Goal: Task Accomplishment & Management: Manage account settings

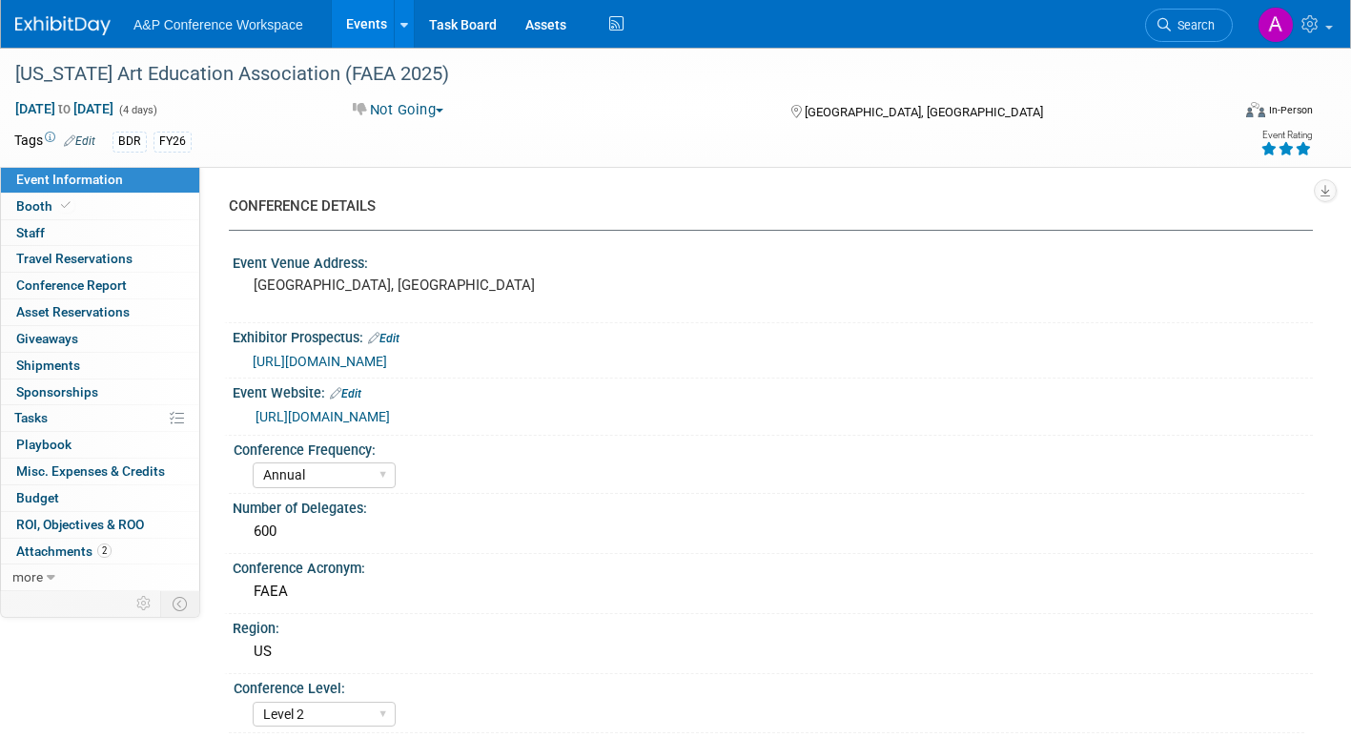
select select "Annual"
select select "Level 2"
select select "In-Person Booth"
select select "Schools"
select select "Bloomsbury Digital Resources"
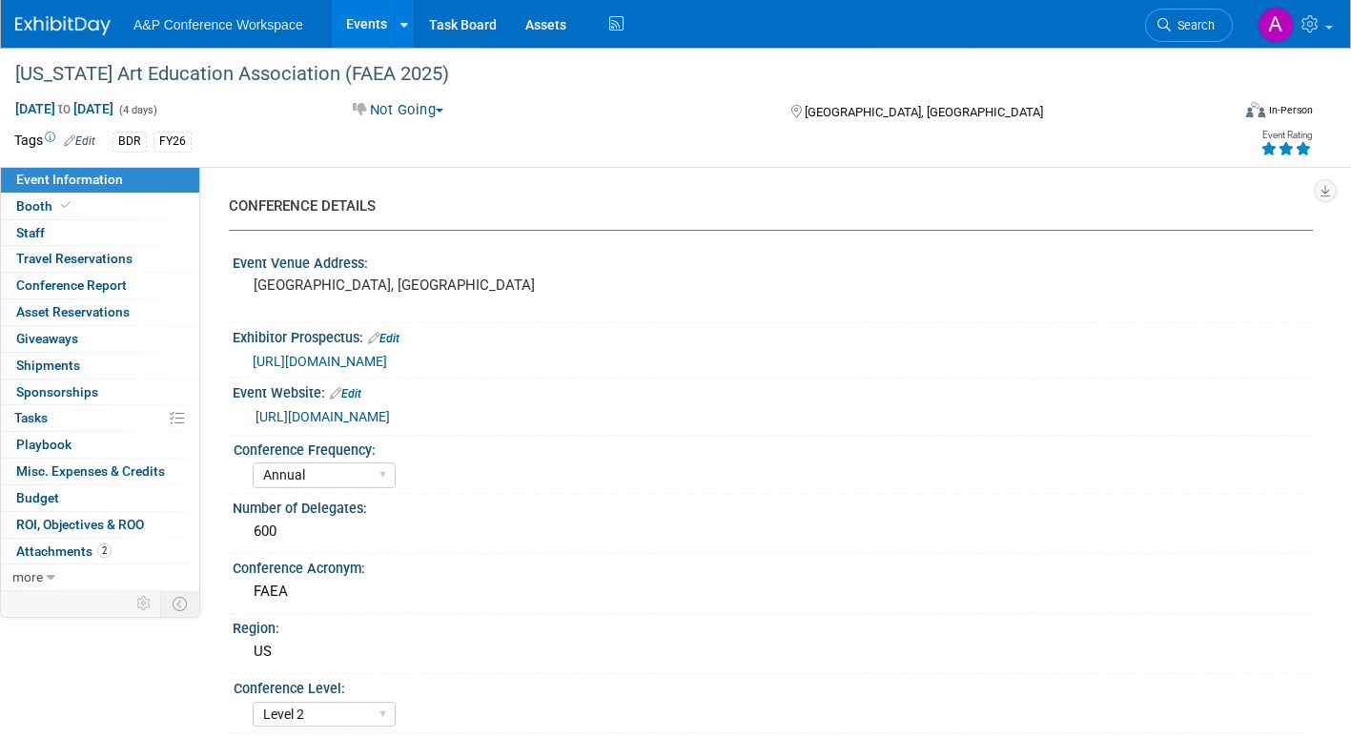
select select "[PERSON_NAME]"
select select "Brand/Subject Presence​"
click at [1178, 15] on link "Search" at bounding box center [1189, 25] width 88 height 33
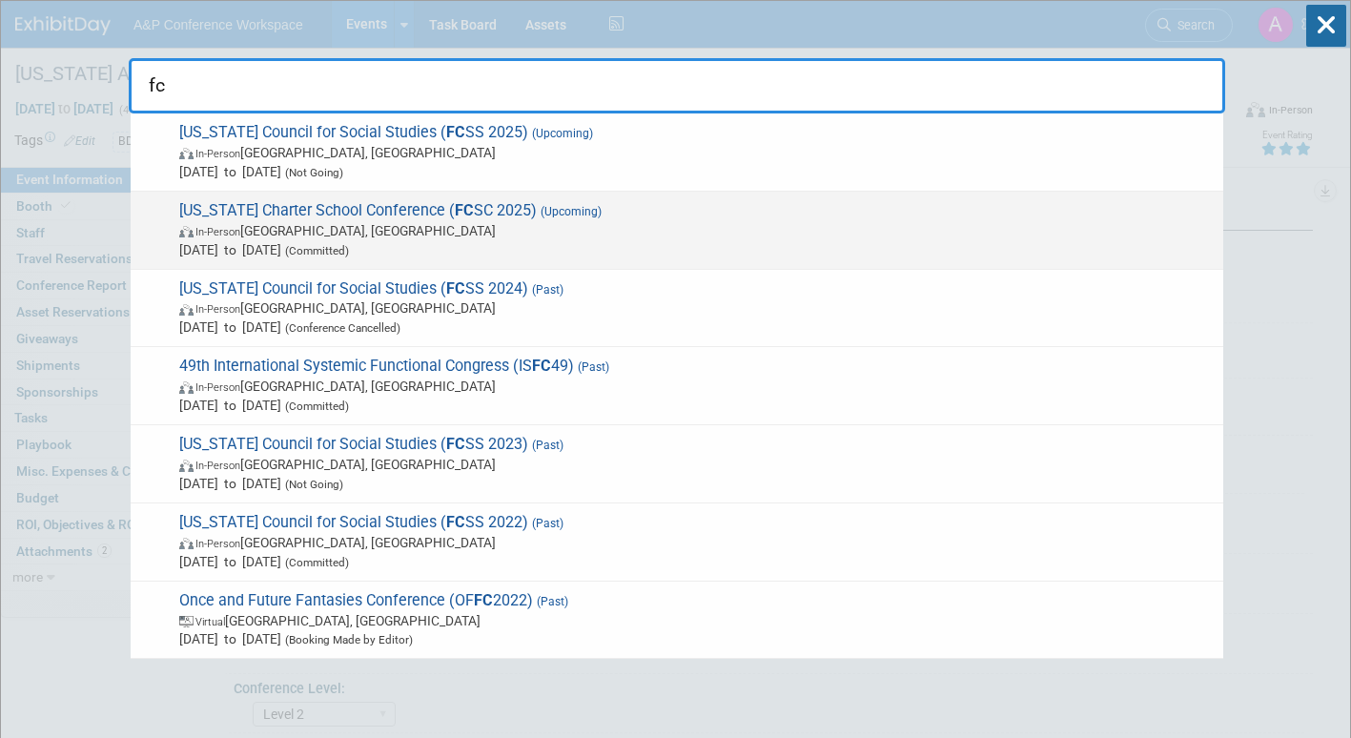
type input "fc"
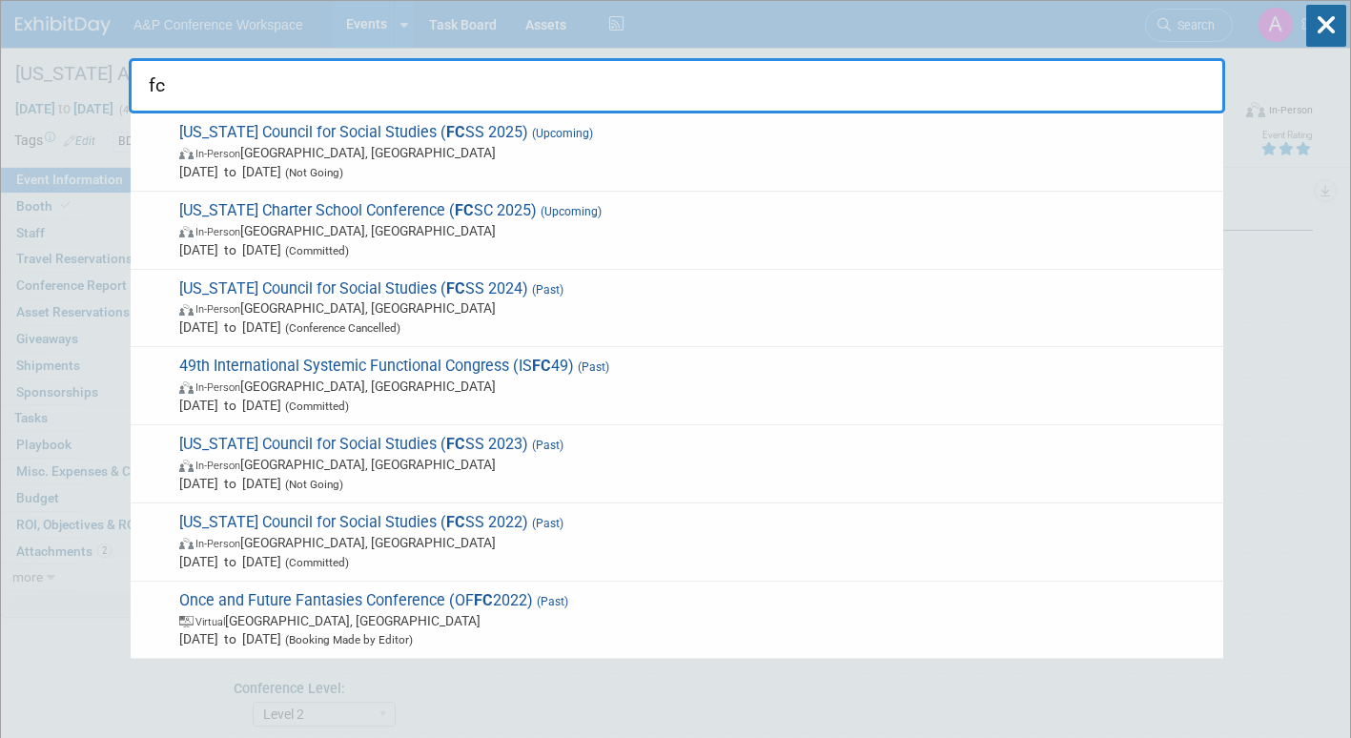
click at [437, 236] on span "In-Person Orlando, FL" at bounding box center [696, 230] width 1034 height 19
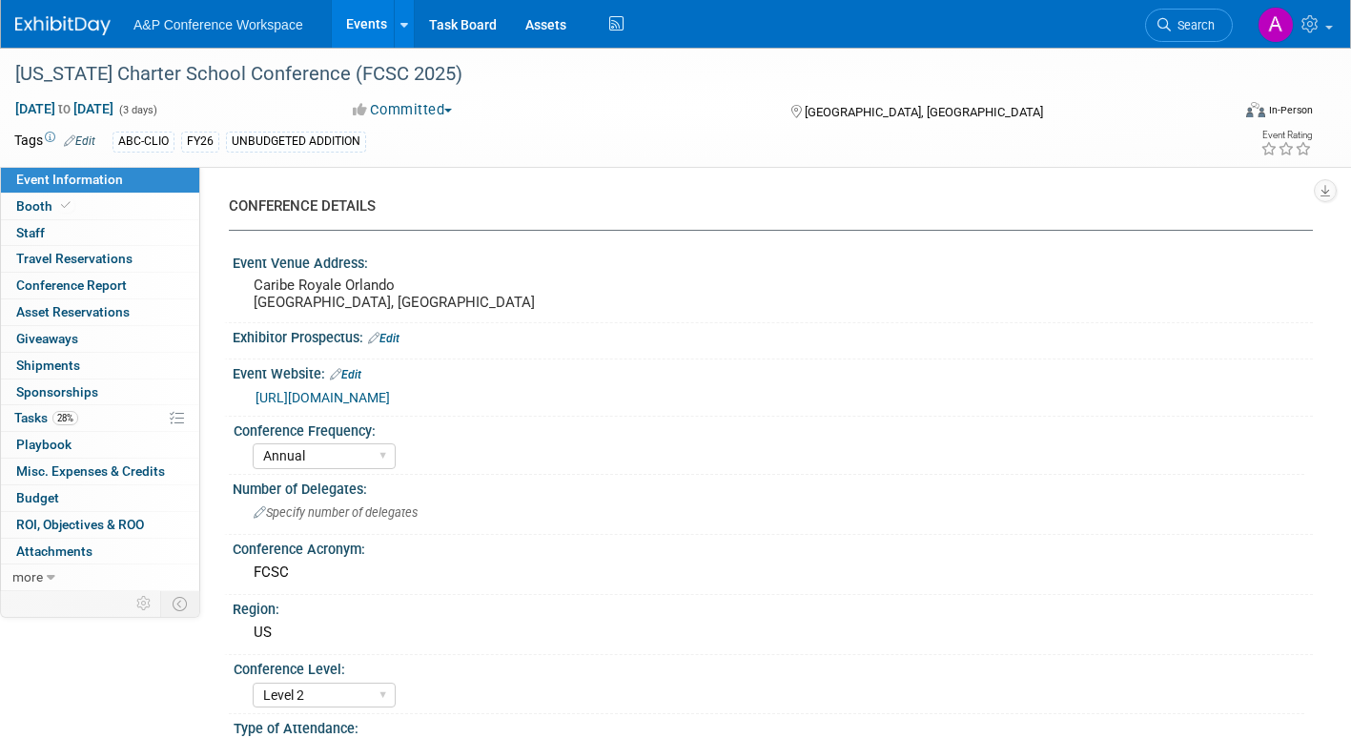
select select "Annual"
select select "Level 2"
select select "In-Person Booth"
select select "Schools"
select select "Bloomsbury Digital Resources"
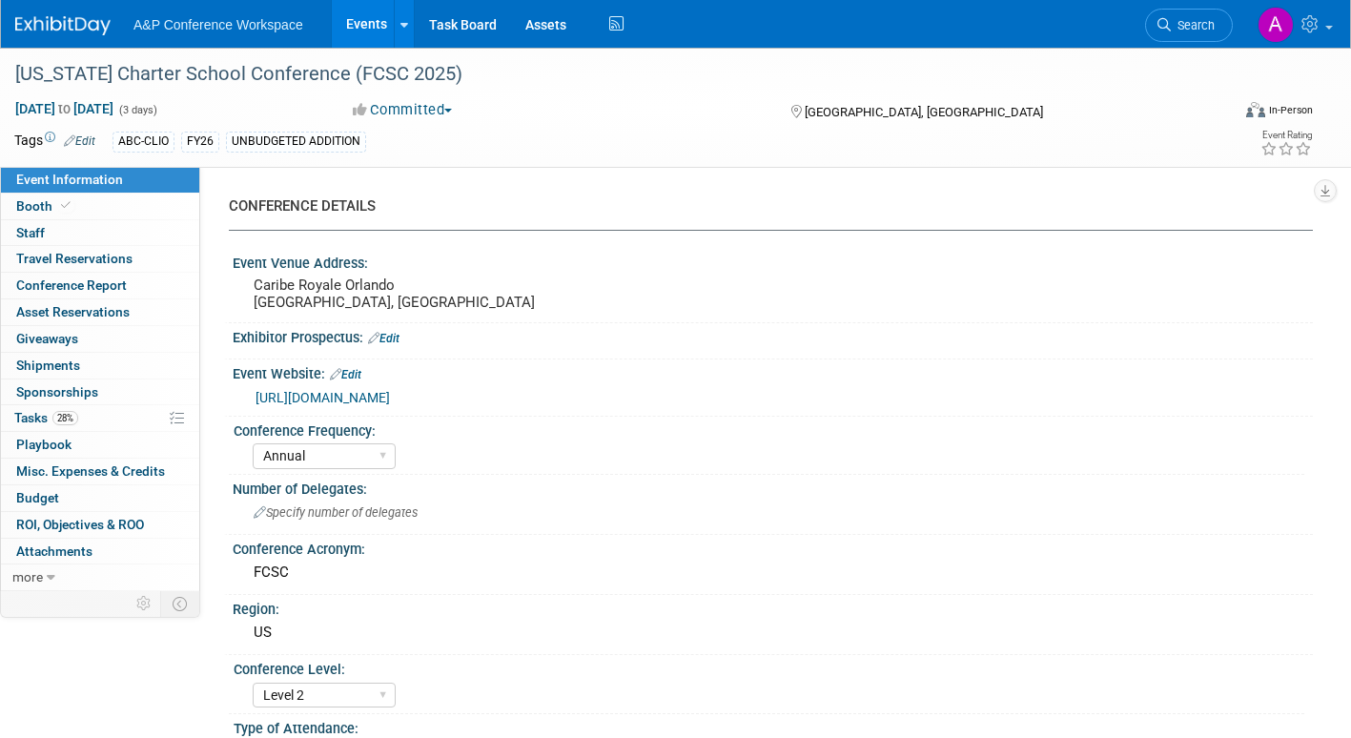
select select "[PERSON_NAME]"
select select "Brand/Subject Presence​"
click at [452, 109] on span "button" at bounding box center [448, 111] width 8 height 4
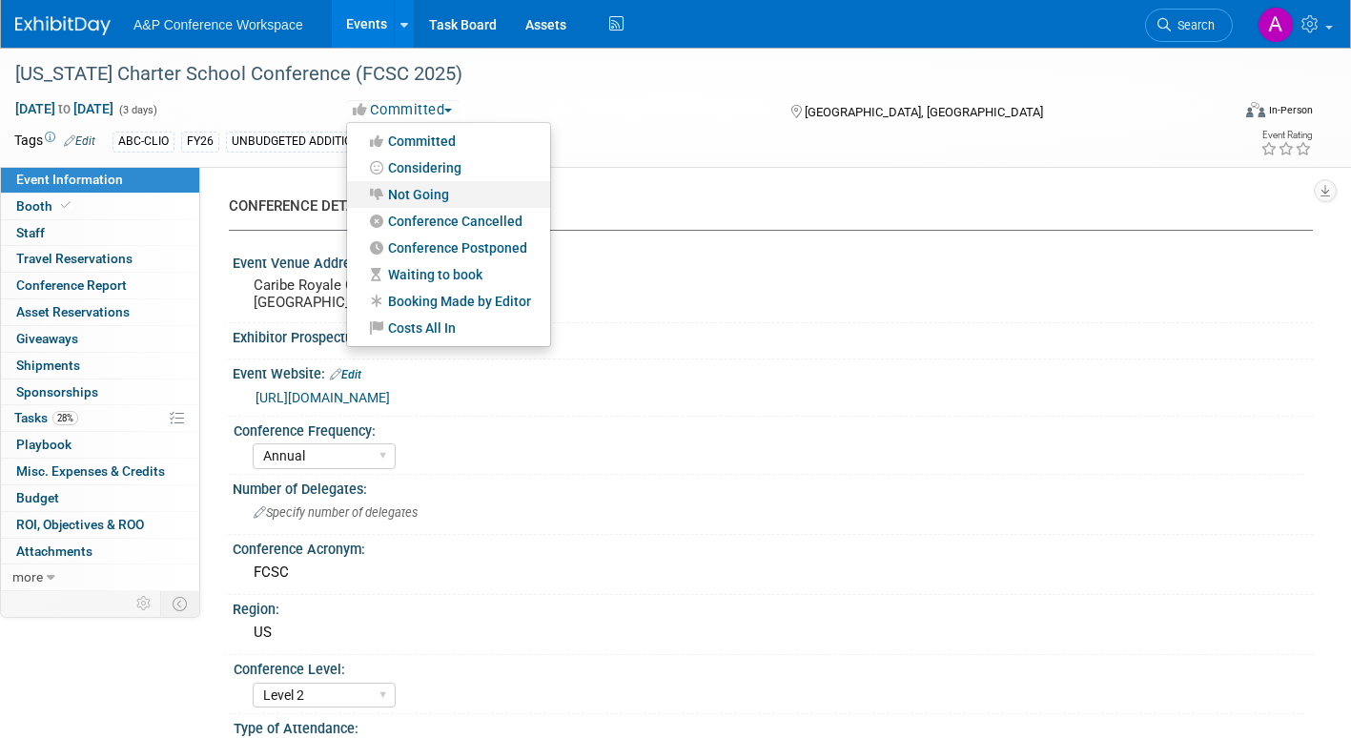
click at [447, 191] on link "Not Going" at bounding box center [448, 194] width 203 height 27
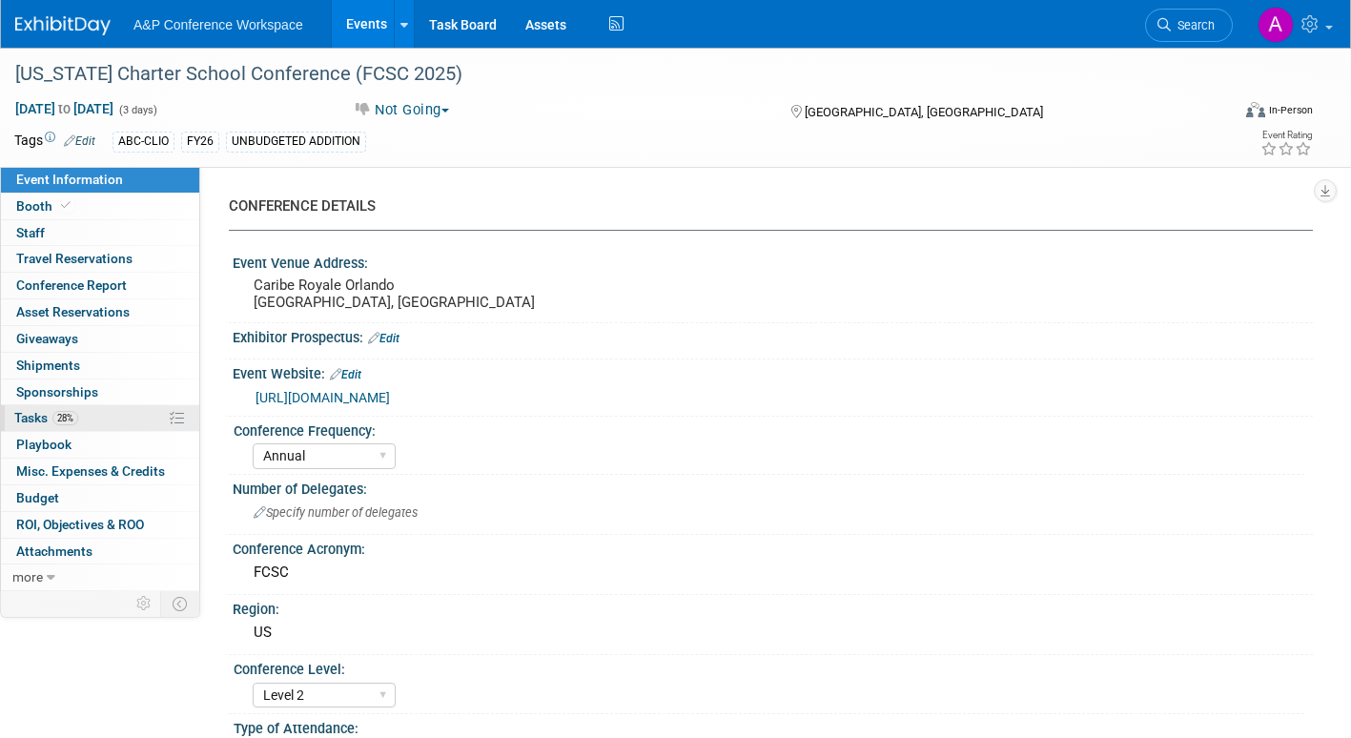
click at [32, 416] on span "Tasks 28%" at bounding box center [46, 417] width 64 height 15
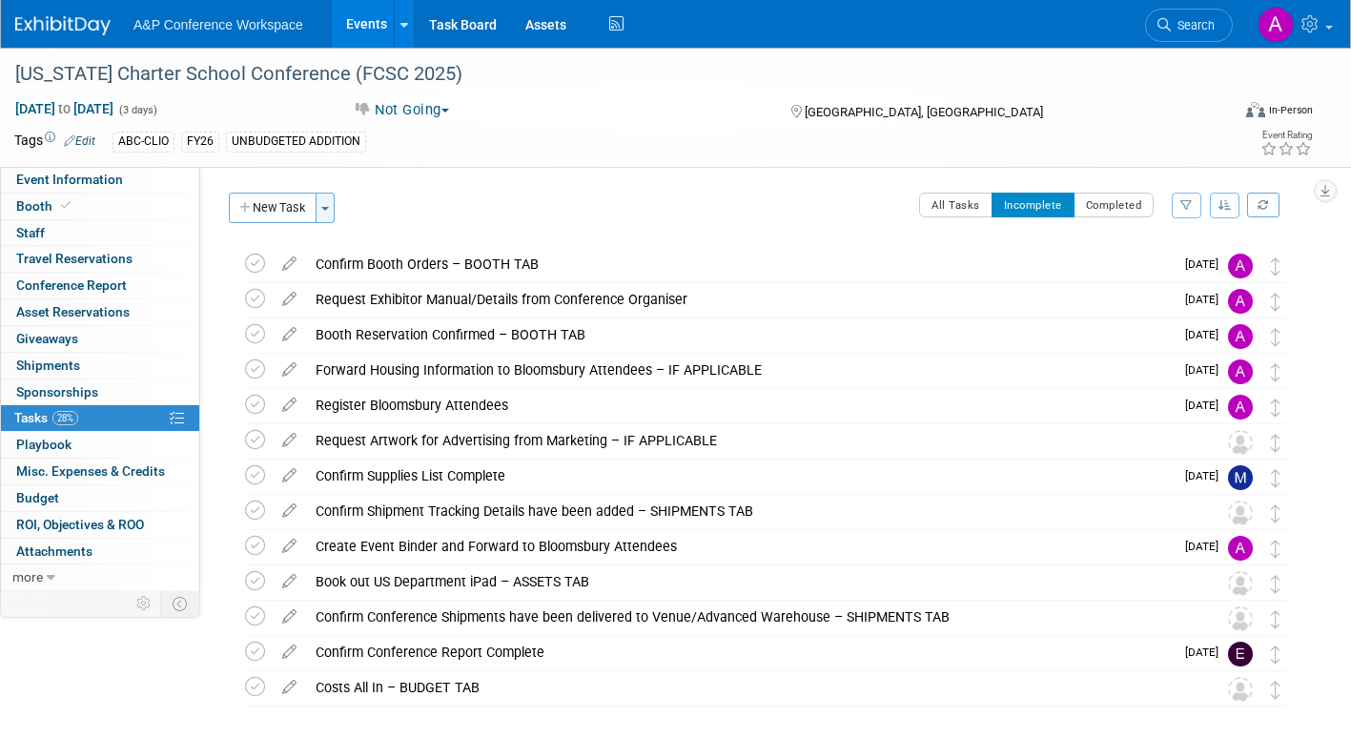
click at [335, 212] on button "Toggle Dropdown" at bounding box center [325, 208] width 19 height 31
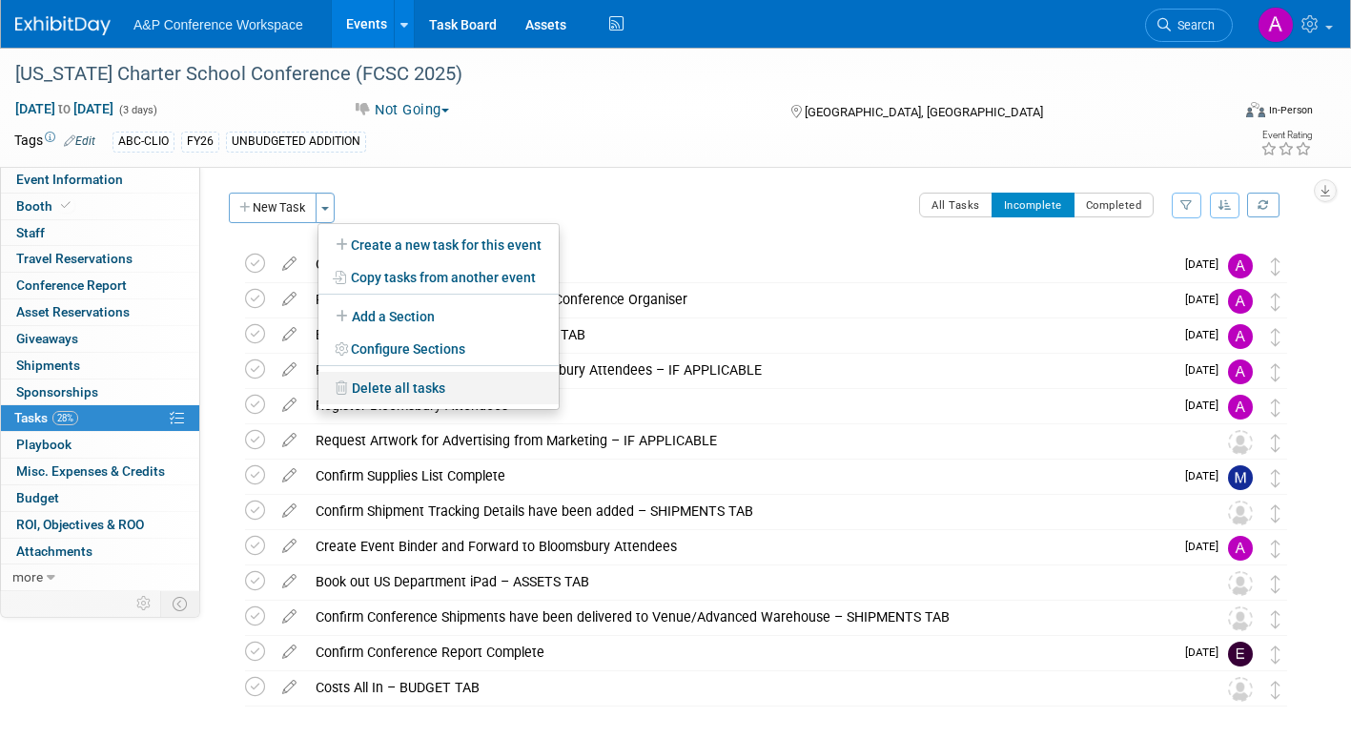
click at [419, 391] on link "Delete all tasks" at bounding box center [438, 388] width 240 height 32
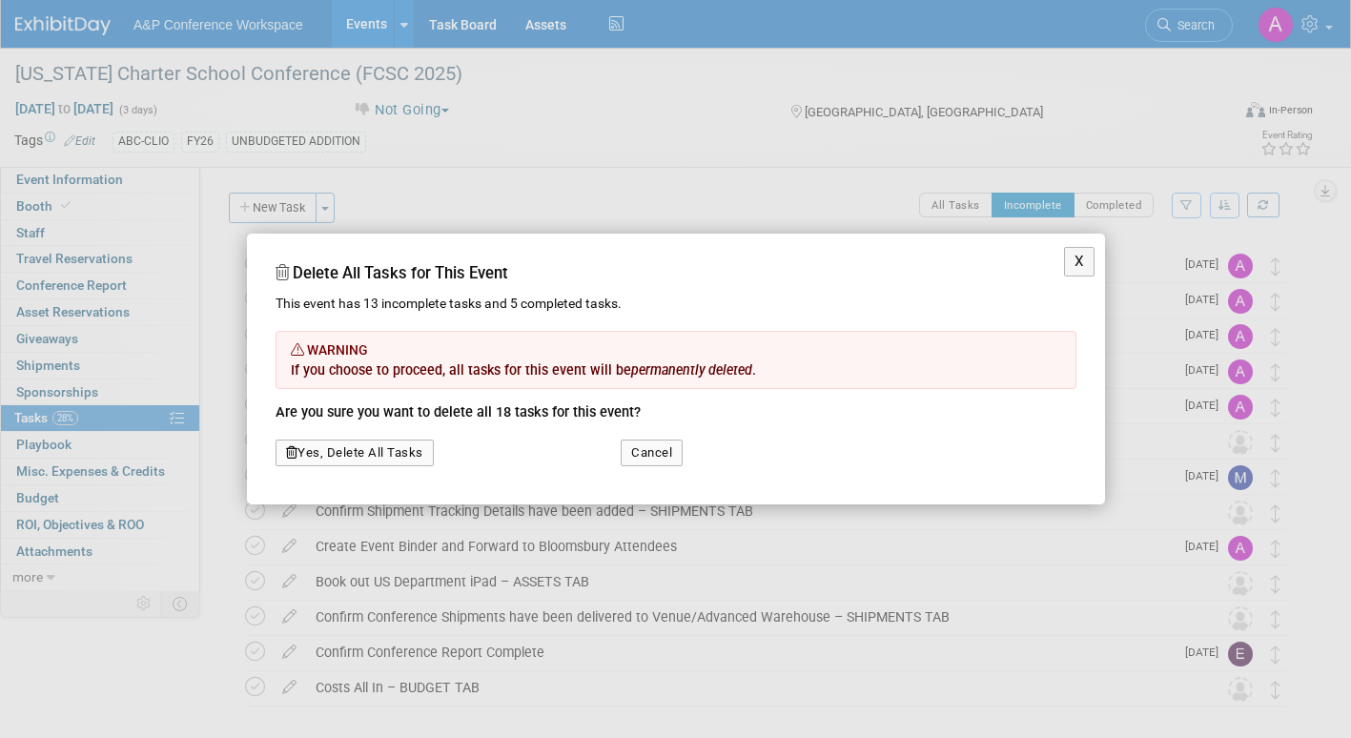
click at [393, 456] on button "Yes, Delete All Tasks" at bounding box center [355, 453] width 158 height 27
click at [341, 400] on link "Yes" at bounding box center [333, 404] width 55 height 31
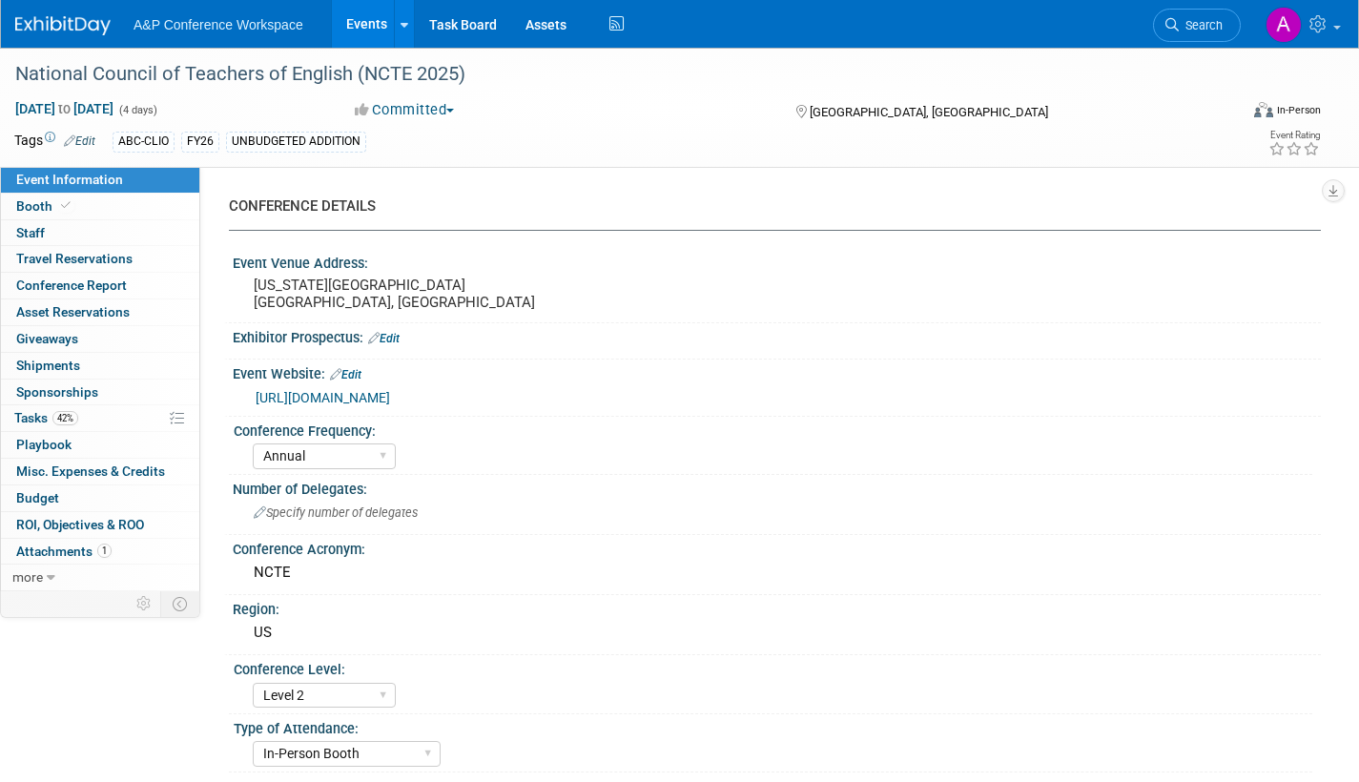
select select "Annual"
select select "Level 2"
select select "In-Person Booth"
select select "Schools"
select select "Bloomsbury Digital Resources"
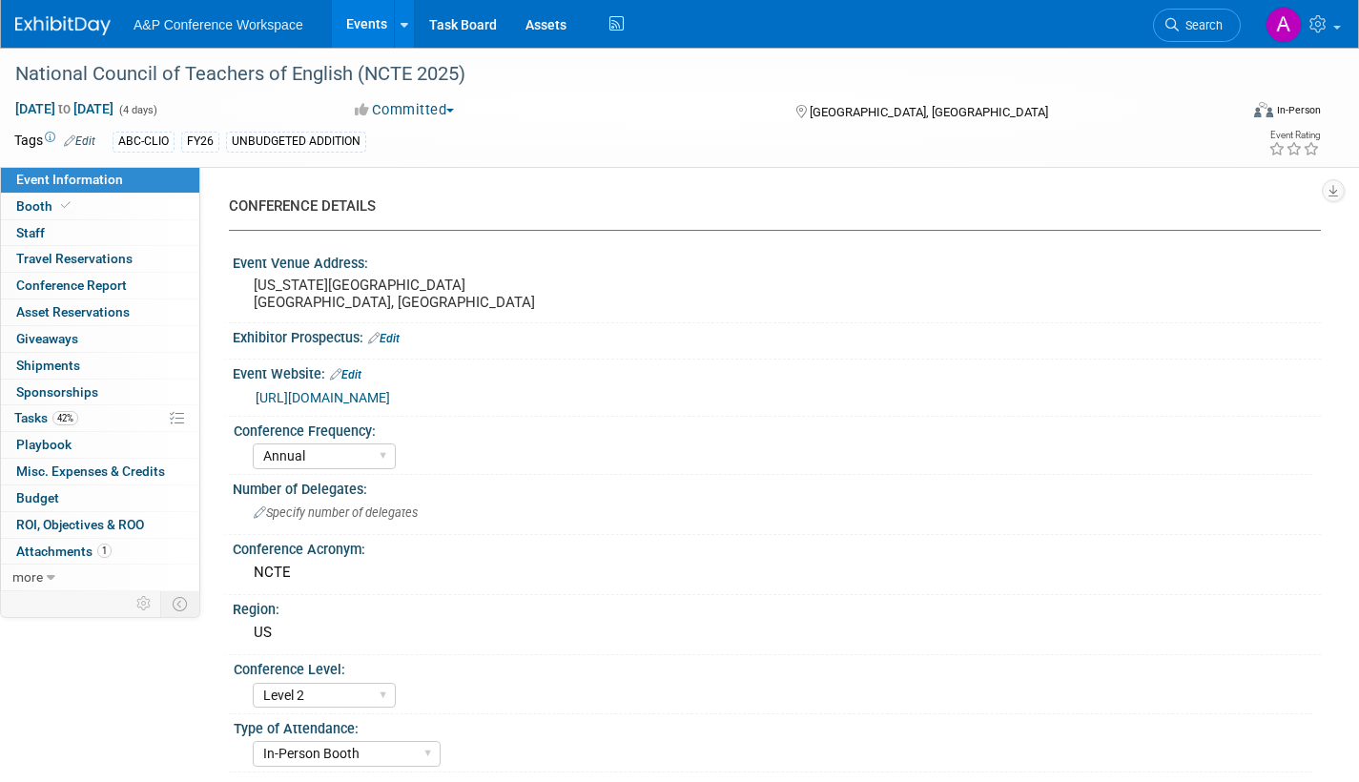
select select "[PERSON_NAME]"
select select "Brand/Subject Presence​"
click at [24, 418] on span "Tasks 42%" at bounding box center [46, 417] width 64 height 15
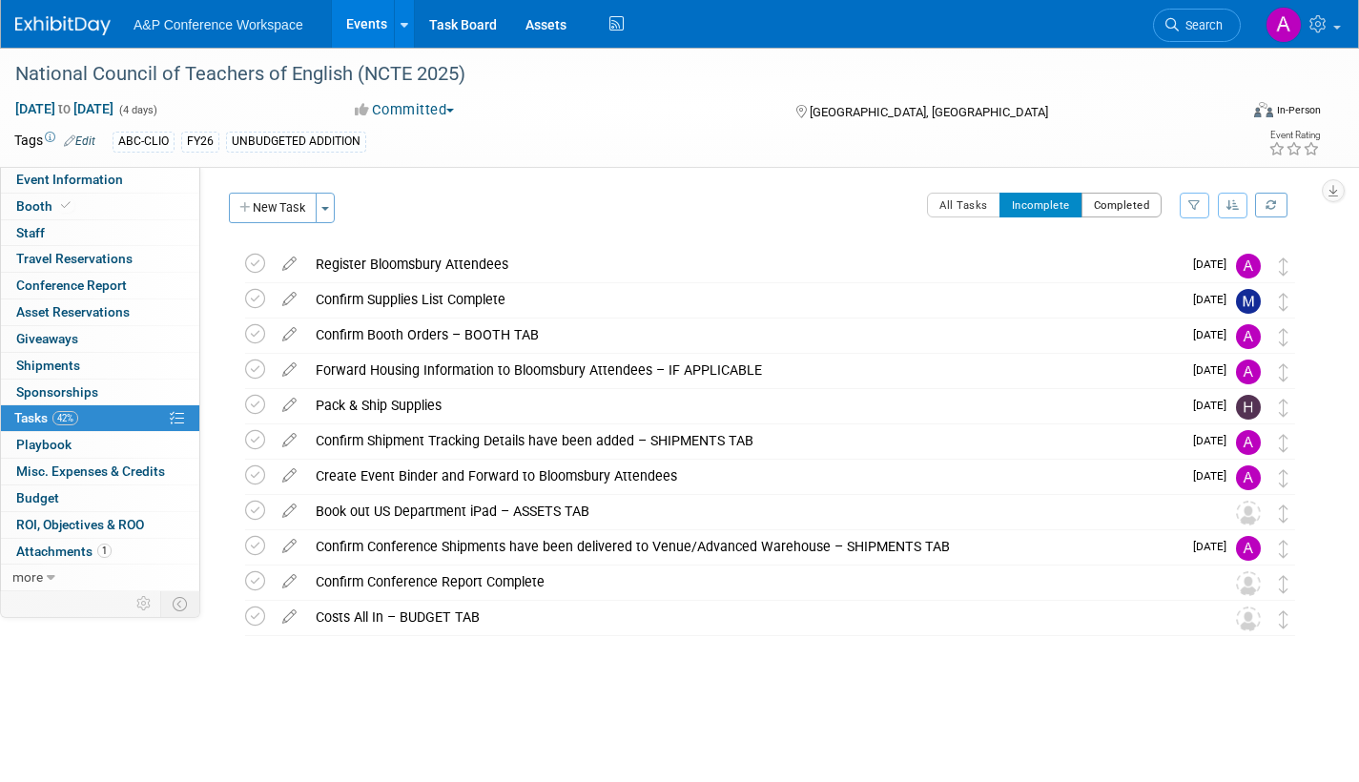
click at [1119, 204] on button "Completed" at bounding box center [1121, 205] width 81 height 25
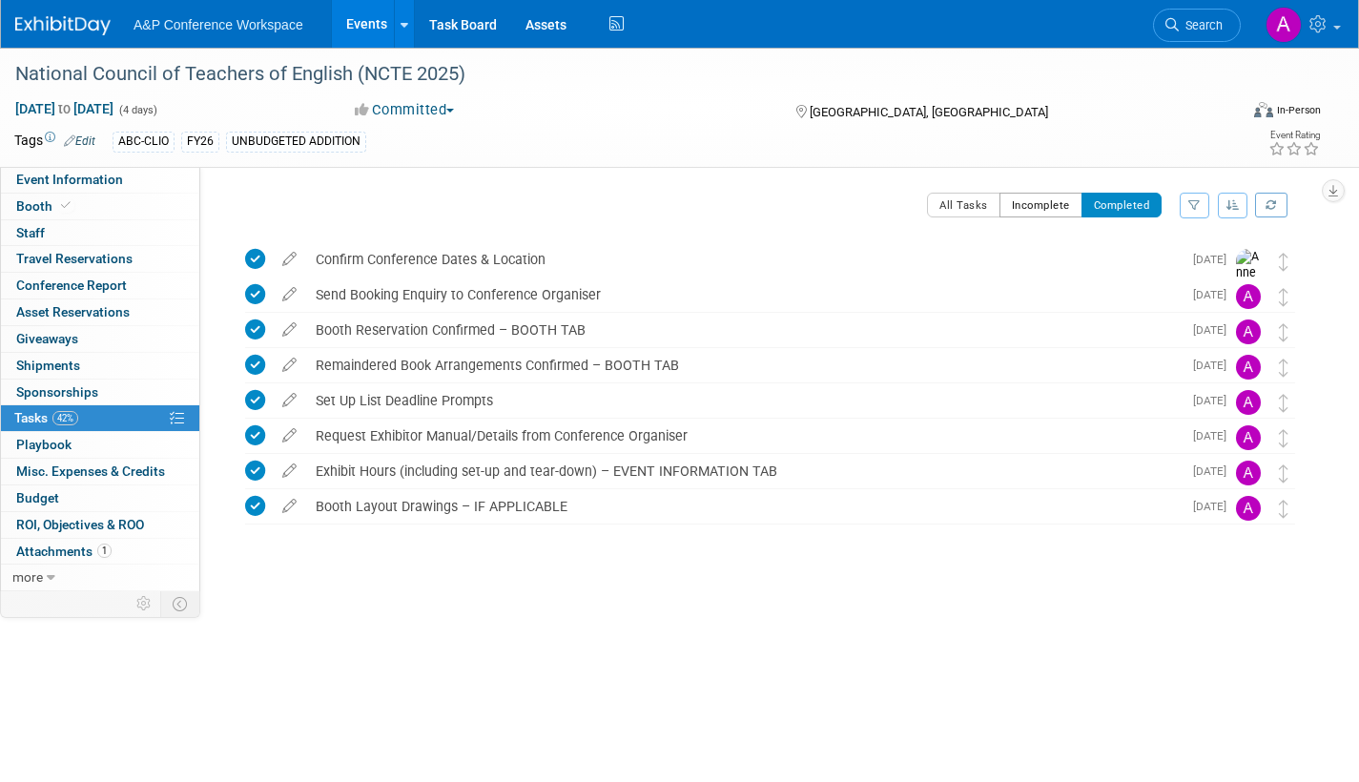
click at [1037, 205] on button "Incomplete" at bounding box center [1040, 205] width 83 height 25
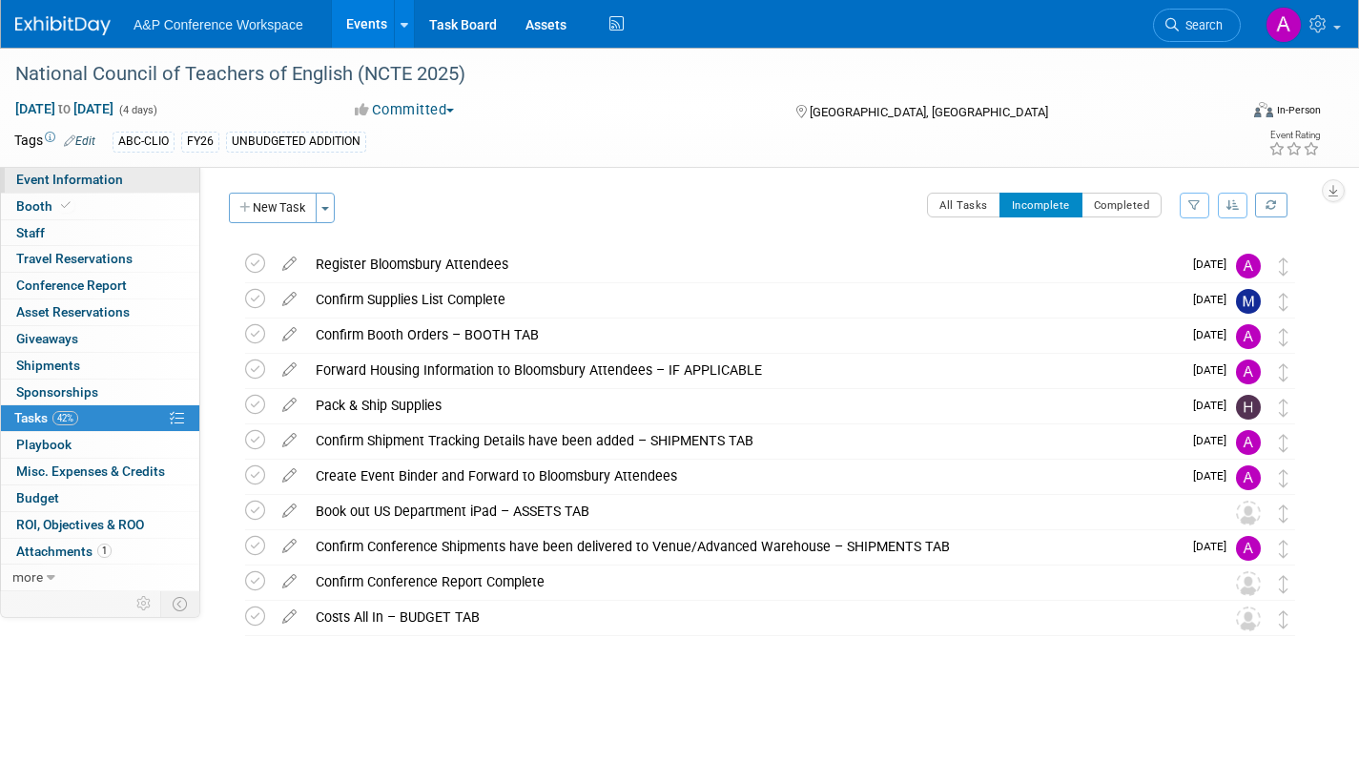
click at [140, 176] on link "Event Information" at bounding box center [100, 180] width 198 height 26
select select "Annual"
select select "Level 2"
select select "In-Person Booth"
select select "Schools"
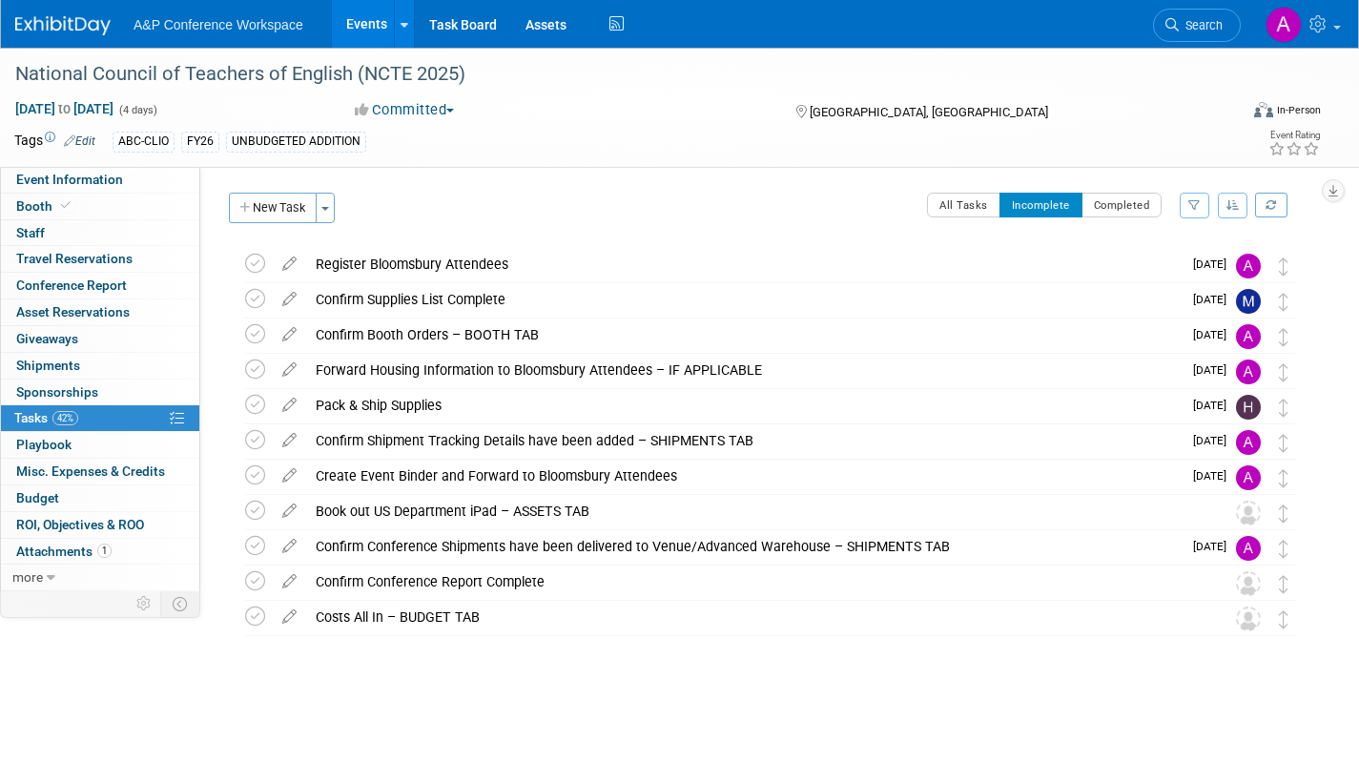
select select "Bloomsbury Digital Resources"
select select "[PERSON_NAME]"
select select "Brand/Subject Presence​"
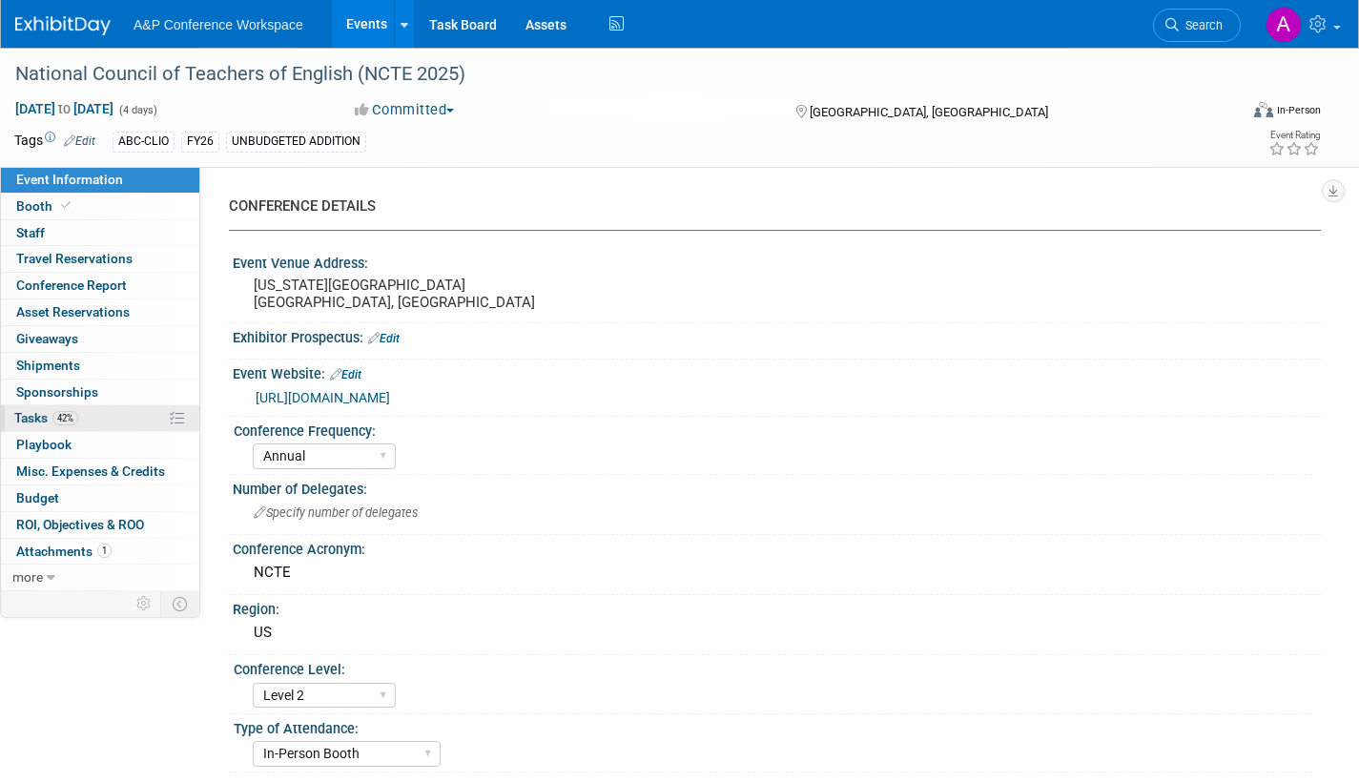
click at [31, 418] on span "Tasks 42%" at bounding box center [46, 417] width 64 height 15
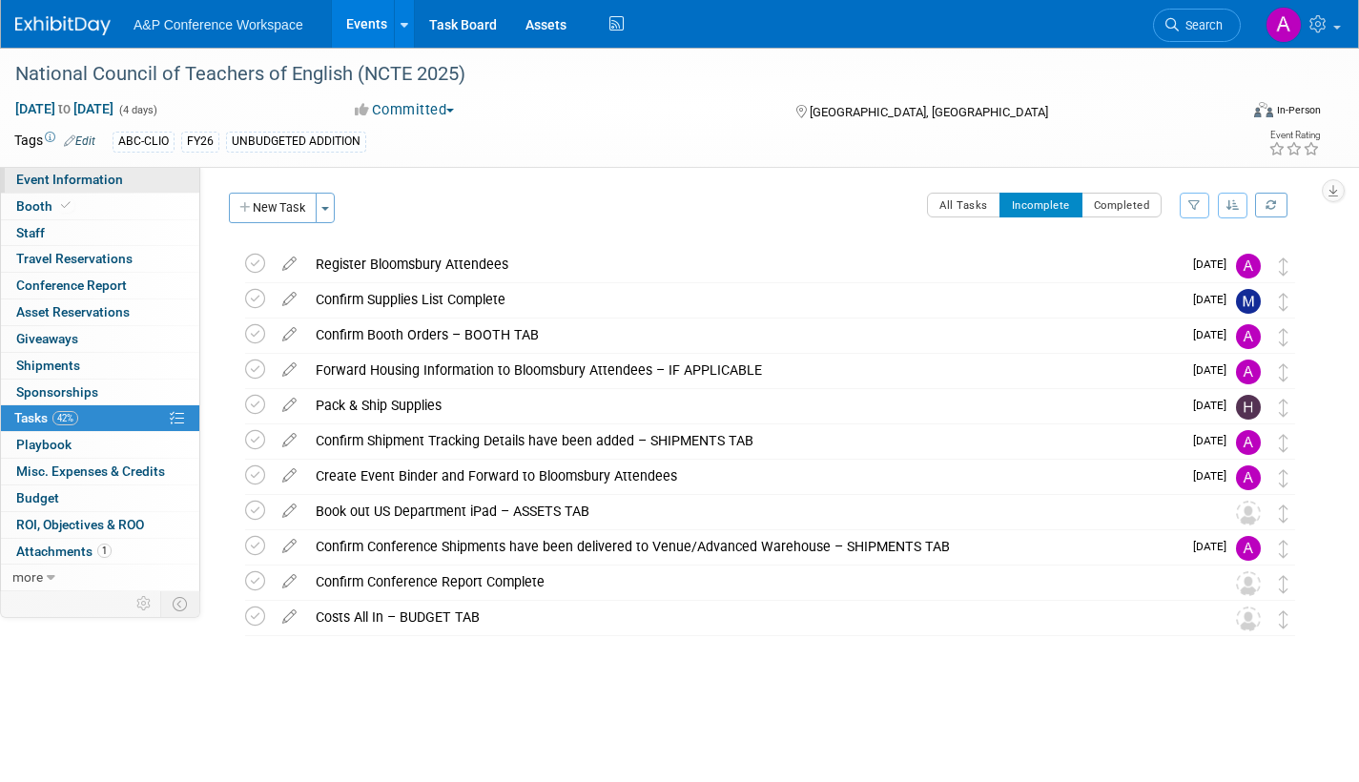
click at [93, 182] on span "Event Information" at bounding box center [69, 179] width 107 height 15
select select "Annual"
select select "Level 2"
select select "In-Person Booth"
select select "Schools"
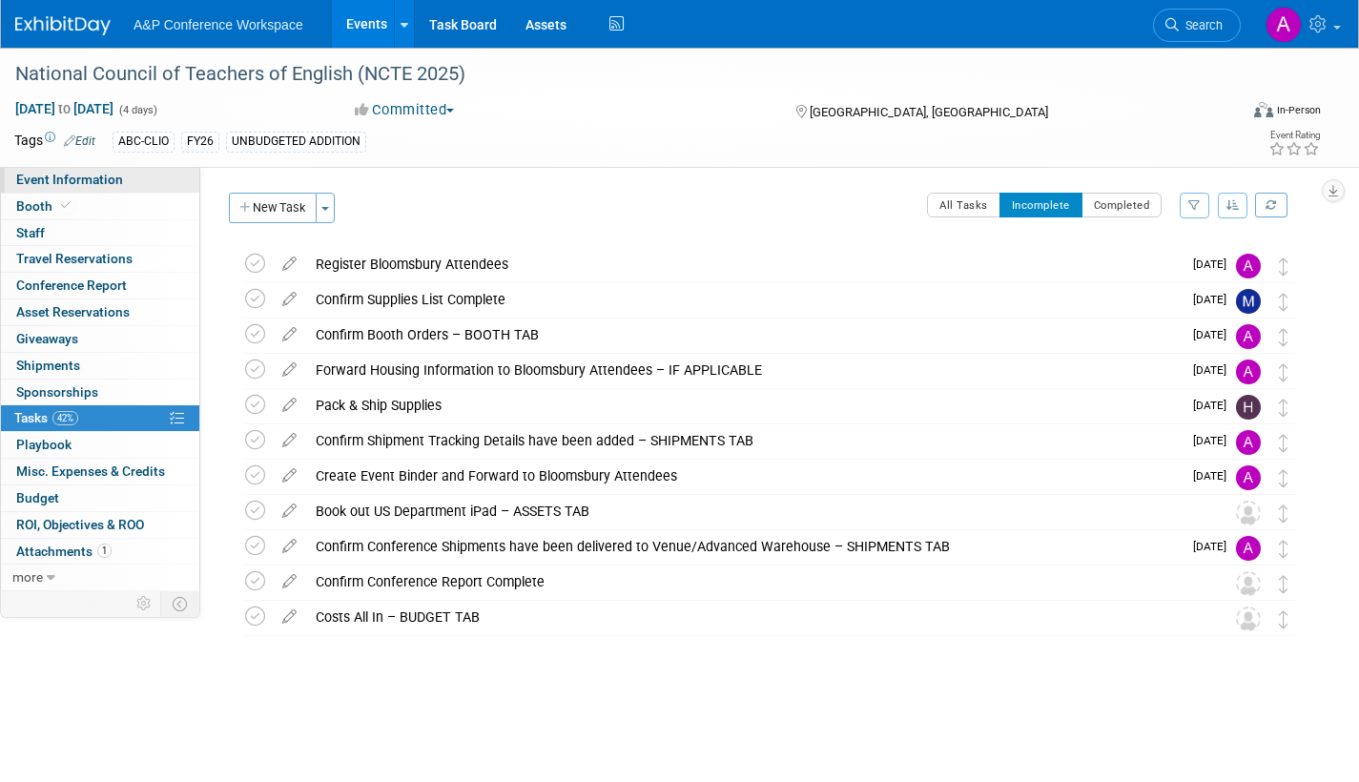
select select "Bloomsbury Digital Resources"
select select "[PERSON_NAME]"
select select "Brand/Subject Presence​"
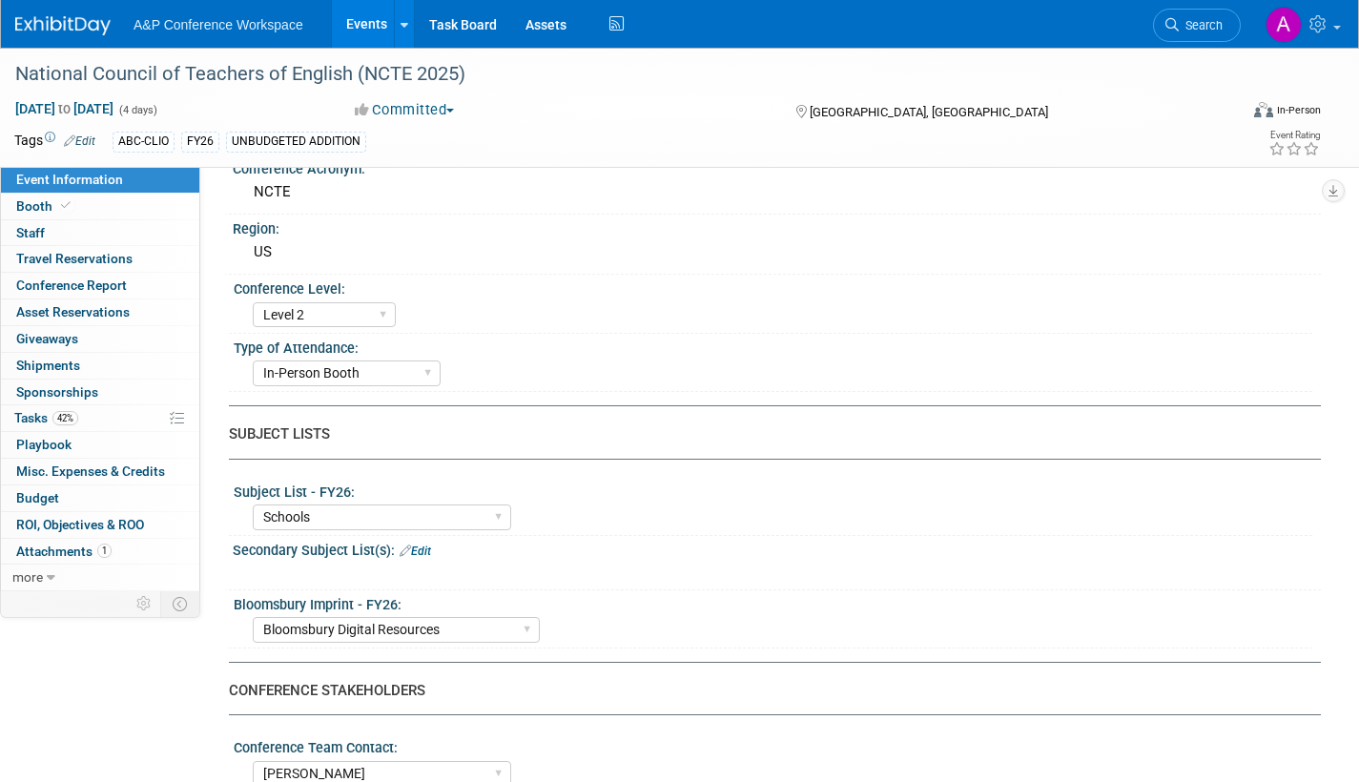
scroll to position [381, 0]
click at [33, 201] on span "Booth" at bounding box center [45, 205] width 58 height 15
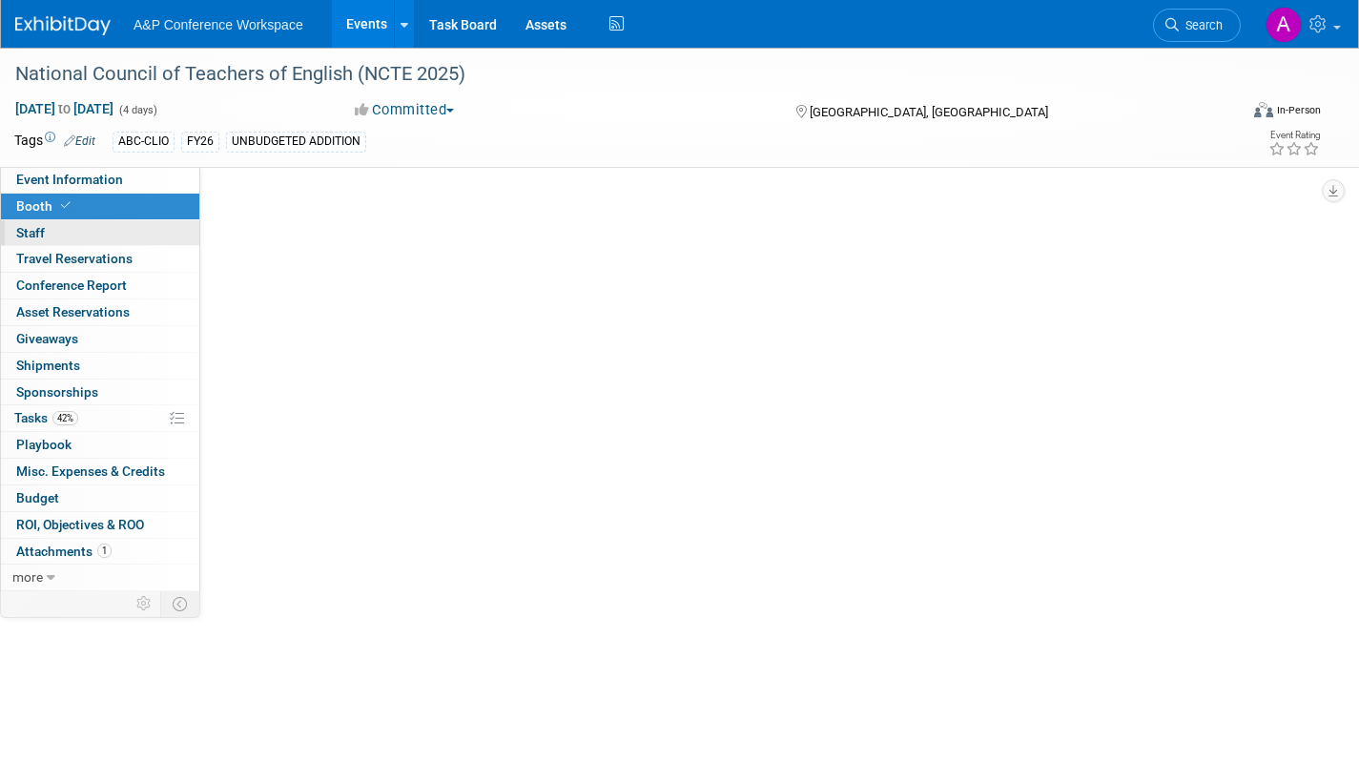
scroll to position [0, 0]
select select "CLDC - Digital/BDR"
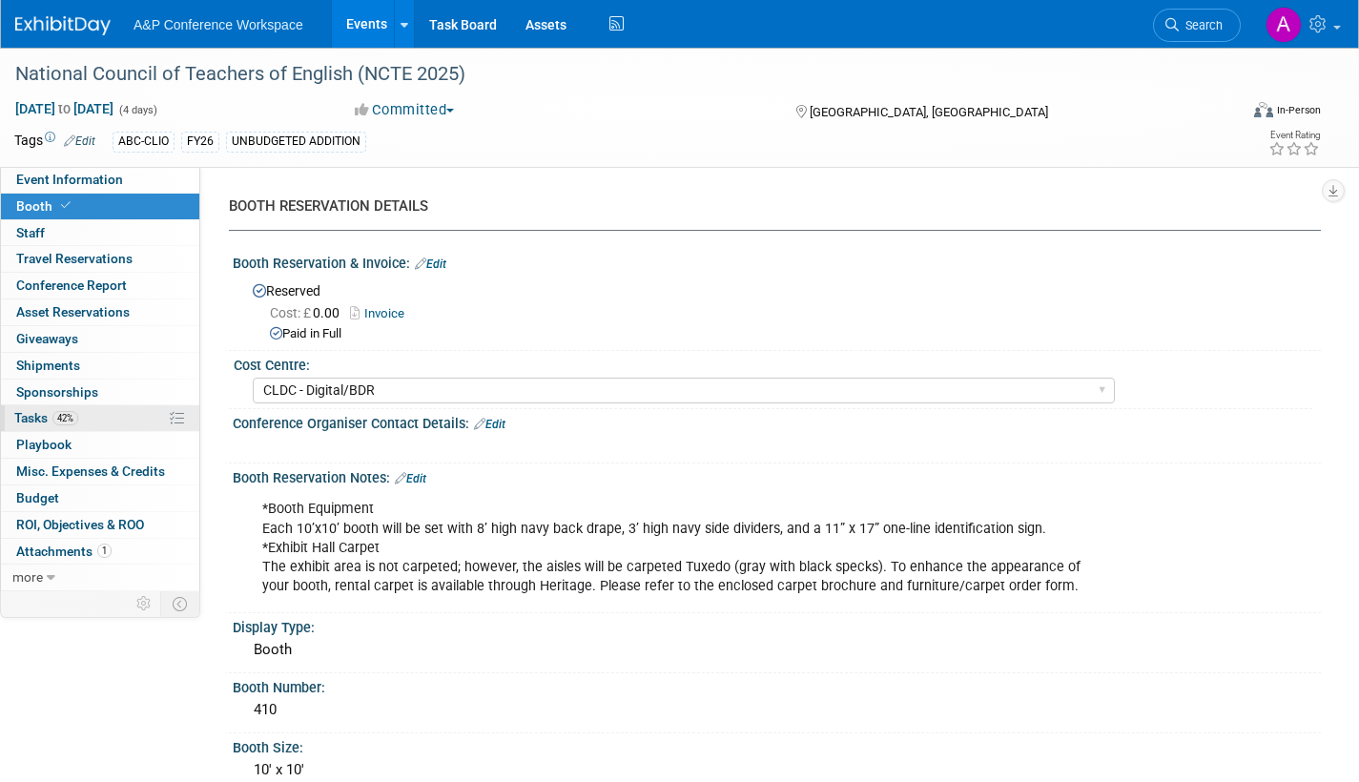
click at [41, 413] on span "Tasks 42%" at bounding box center [46, 417] width 64 height 15
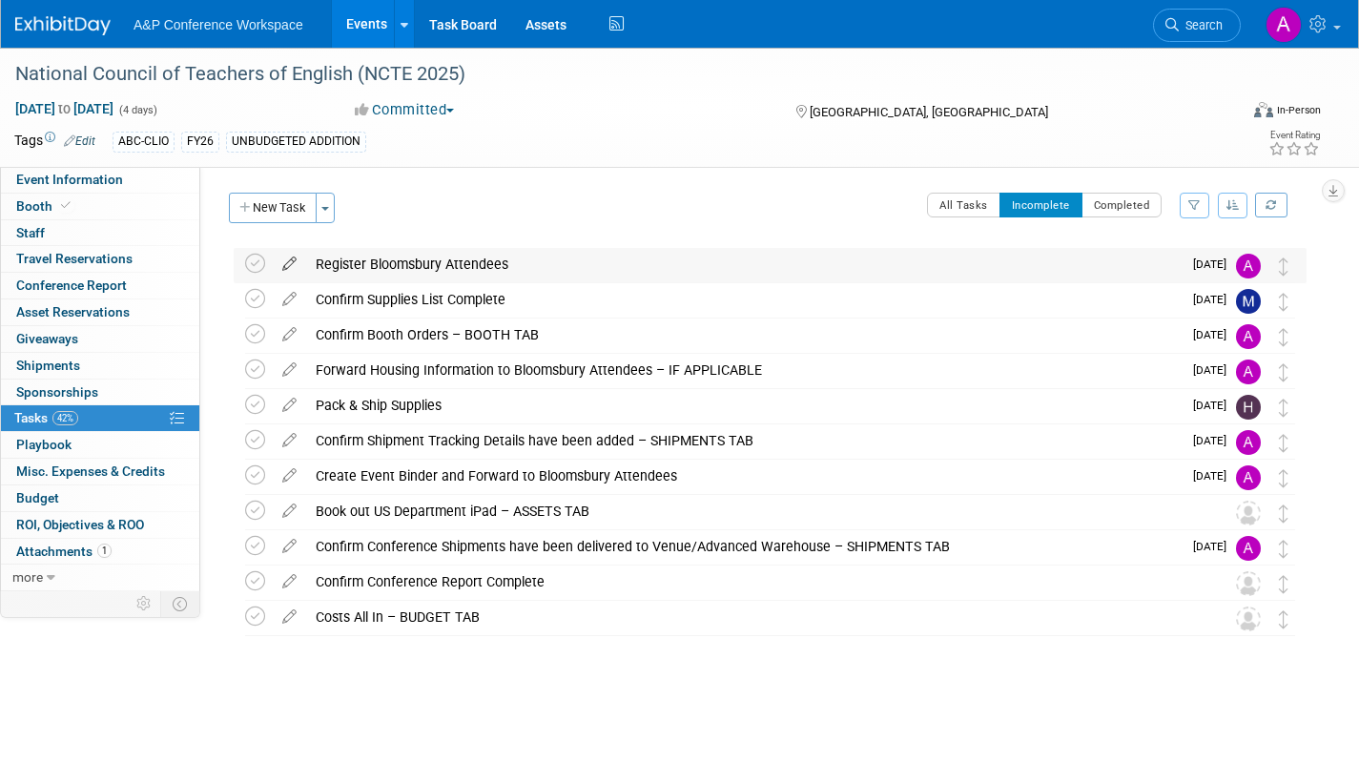
click at [287, 263] on icon at bounding box center [289, 260] width 33 height 24
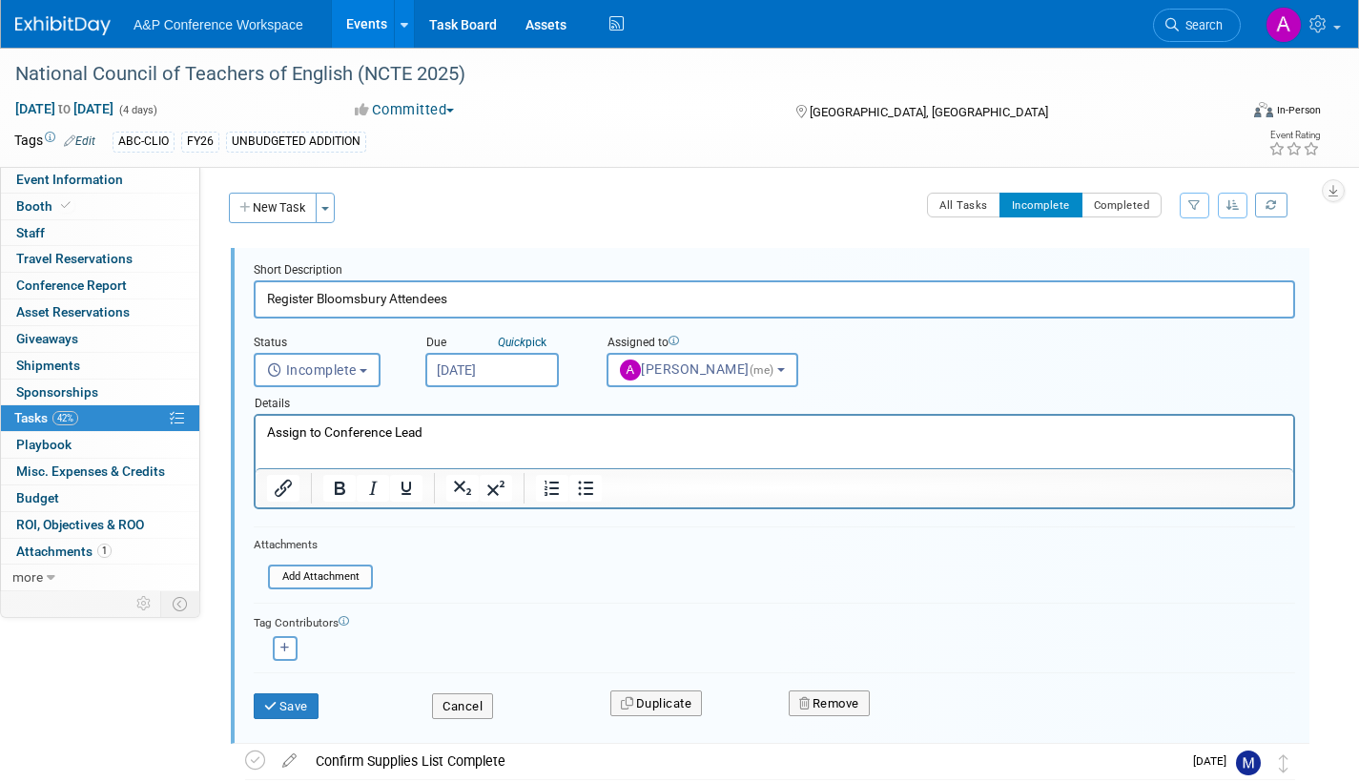
click at [521, 376] on input "Sep 15, 2025" at bounding box center [491, 370] width 133 height 34
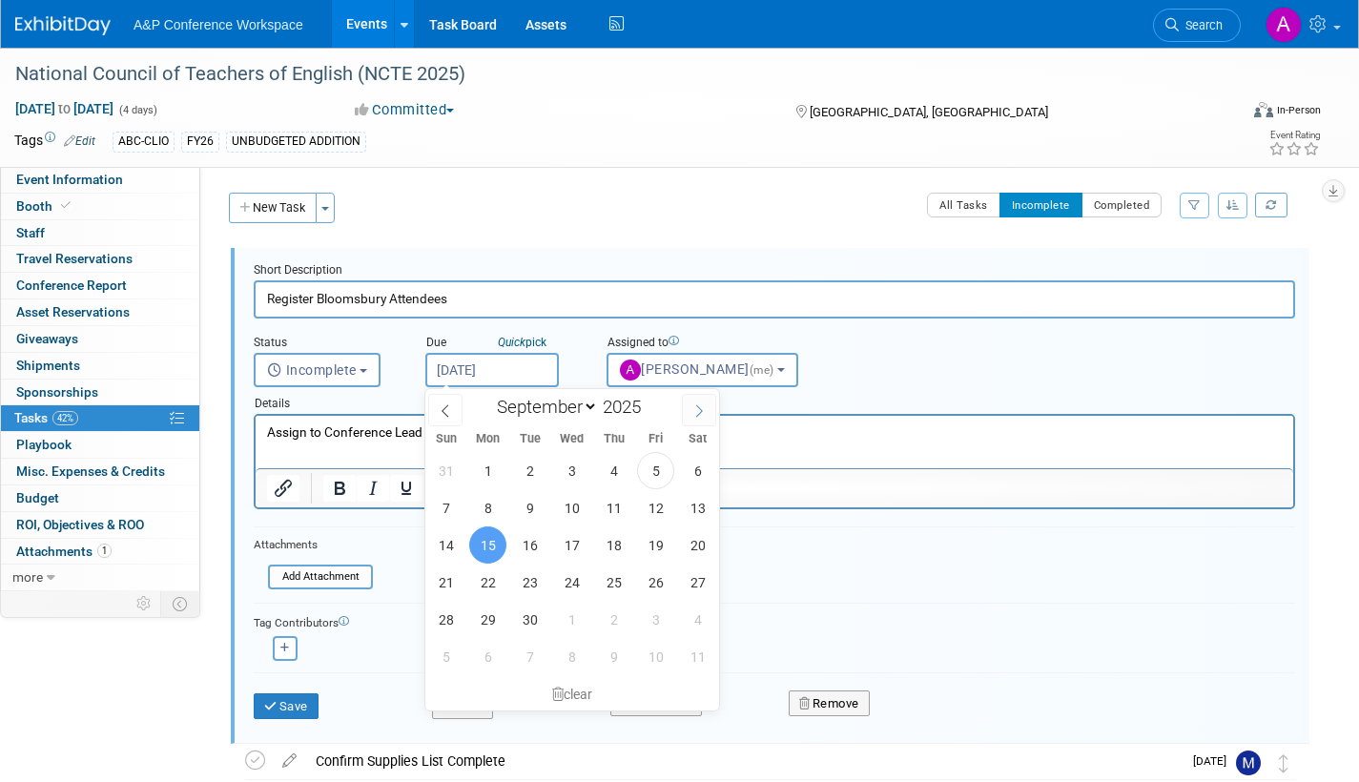
click at [698, 417] on span at bounding box center [699, 410] width 34 height 32
select select "9"
click at [485, 614] on span "27" at bounding box center [487, 619] width 37 height 37
type input "Oct 27, 2025"
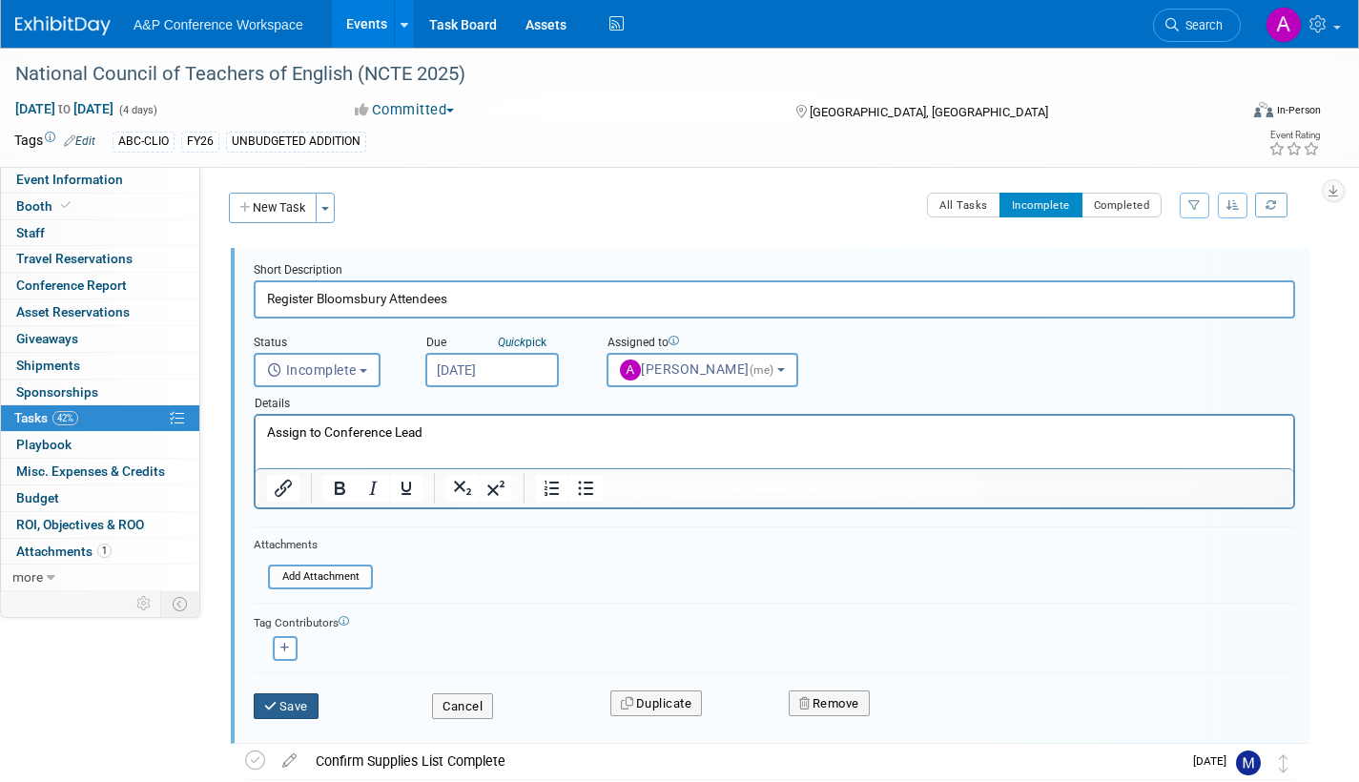
click at [302, 706] on button "Save" at bounding box center [286, 706] width 65 height 27
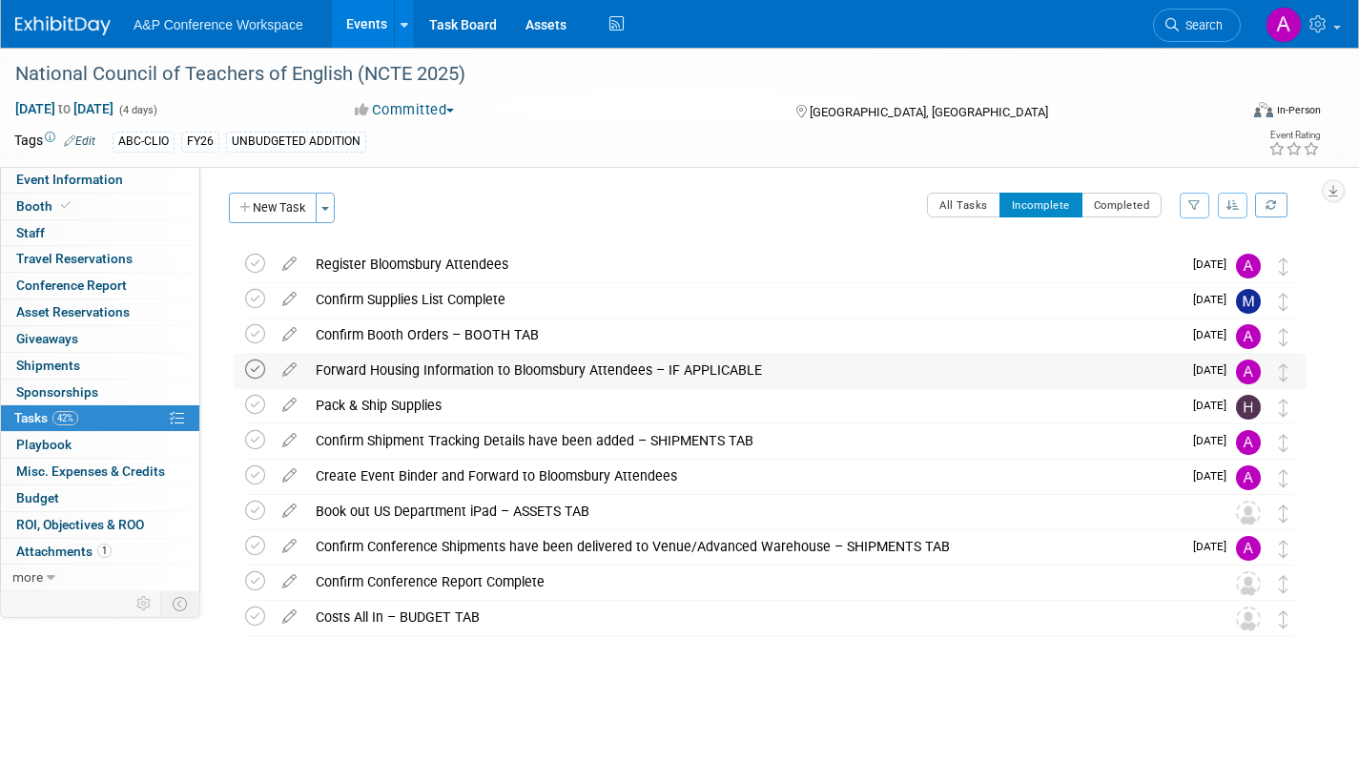
click at [250, 370] on icon at bounding box center [255, 369] width 20 height 20
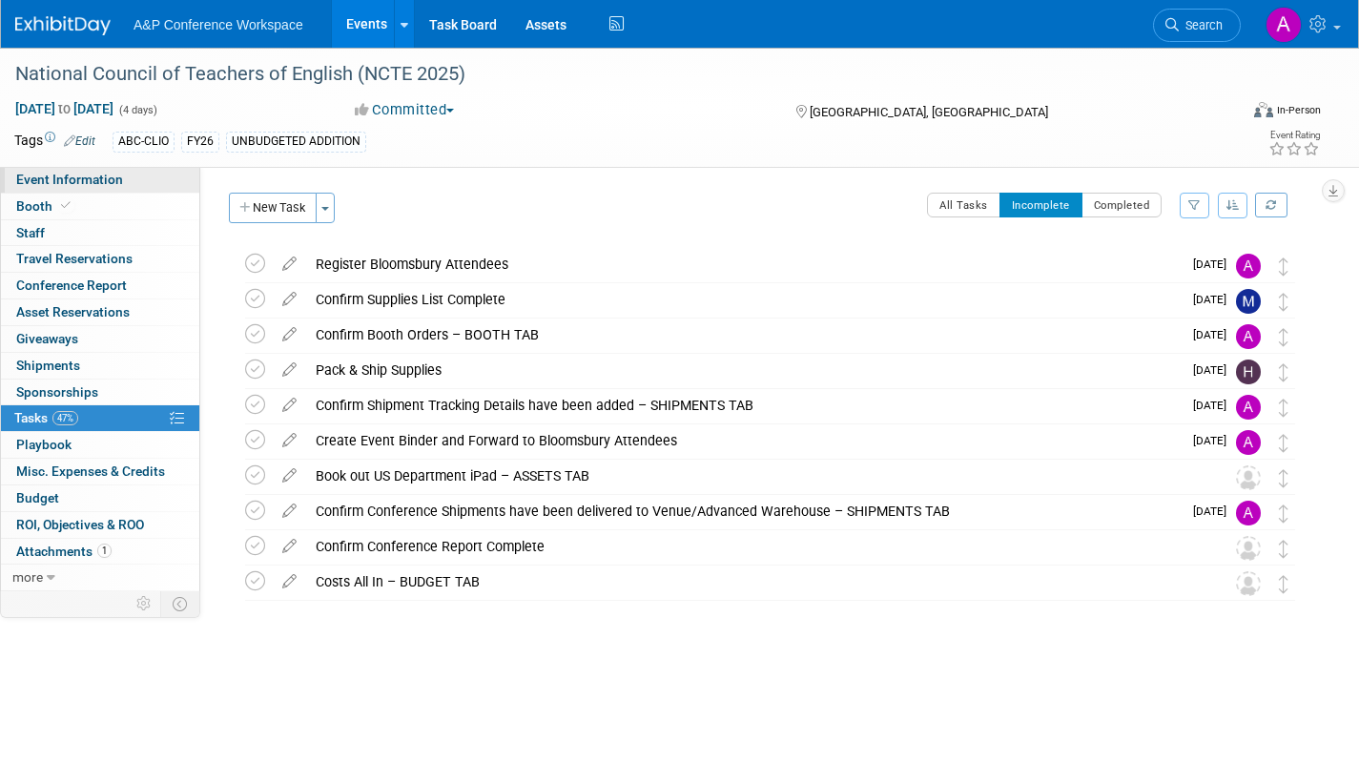
click at [115, 179] on span "Event Information" at bounding box center [69, 179] width 107 height 15
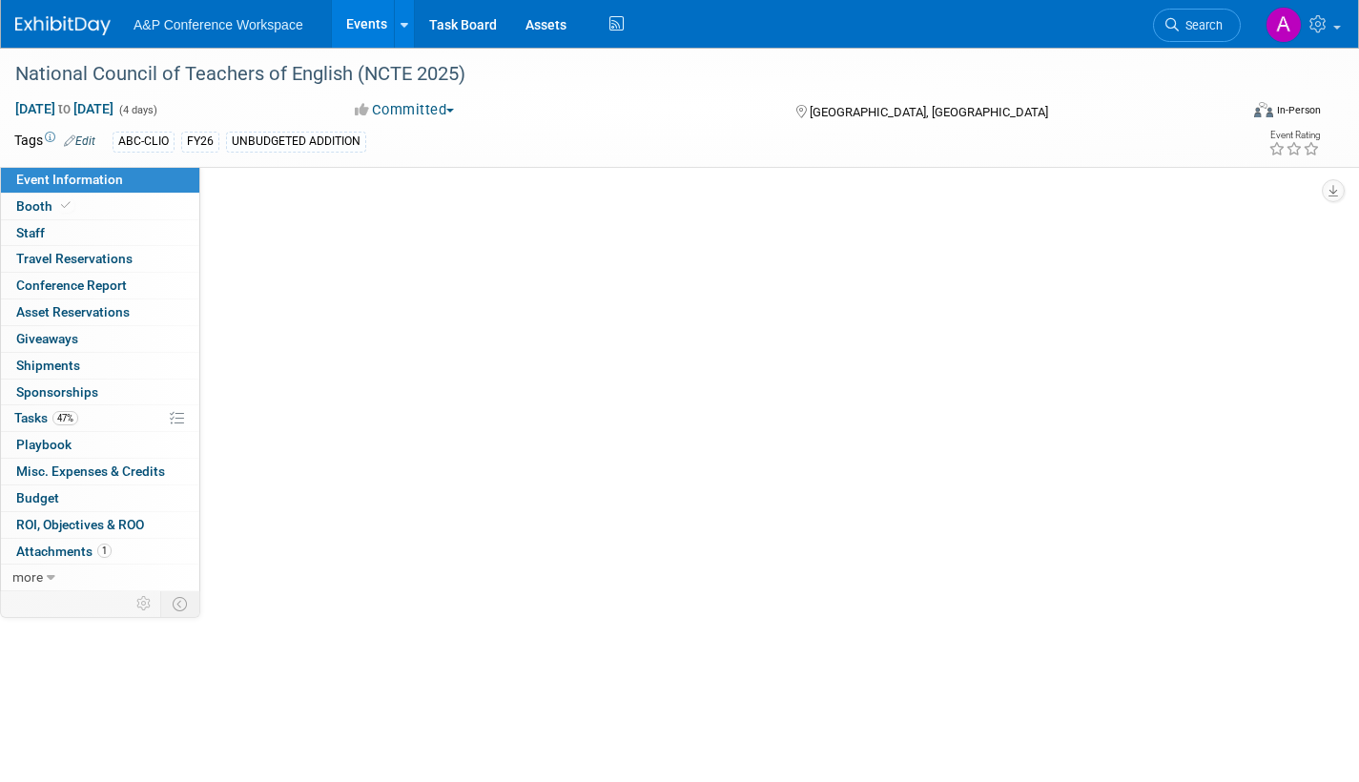
select select "Annual"
select select "Level 2"
select select "In-Person Booth"
select select "Schools"
select select "Bloomsbury Digital Resources"
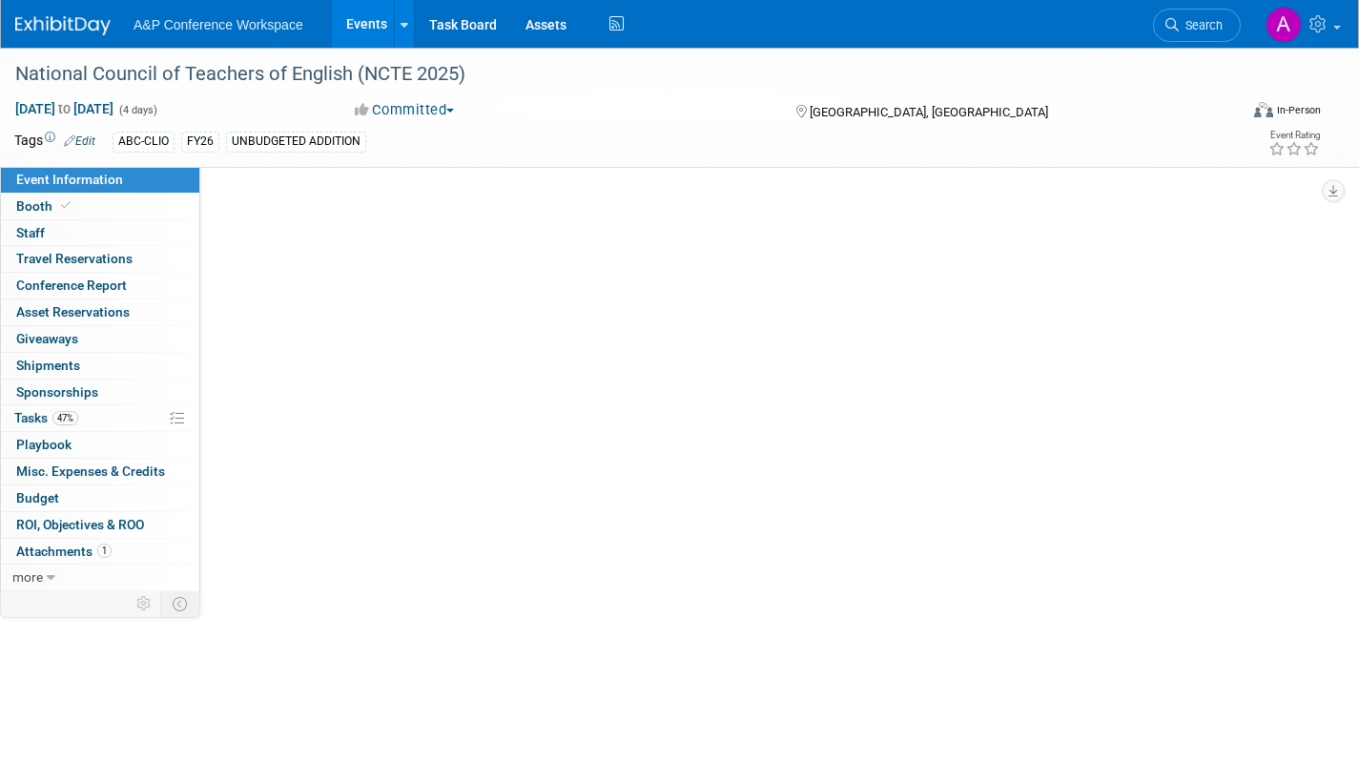
select select "[PERSON_NAME]"
select select "Brand/Subject Presence​"
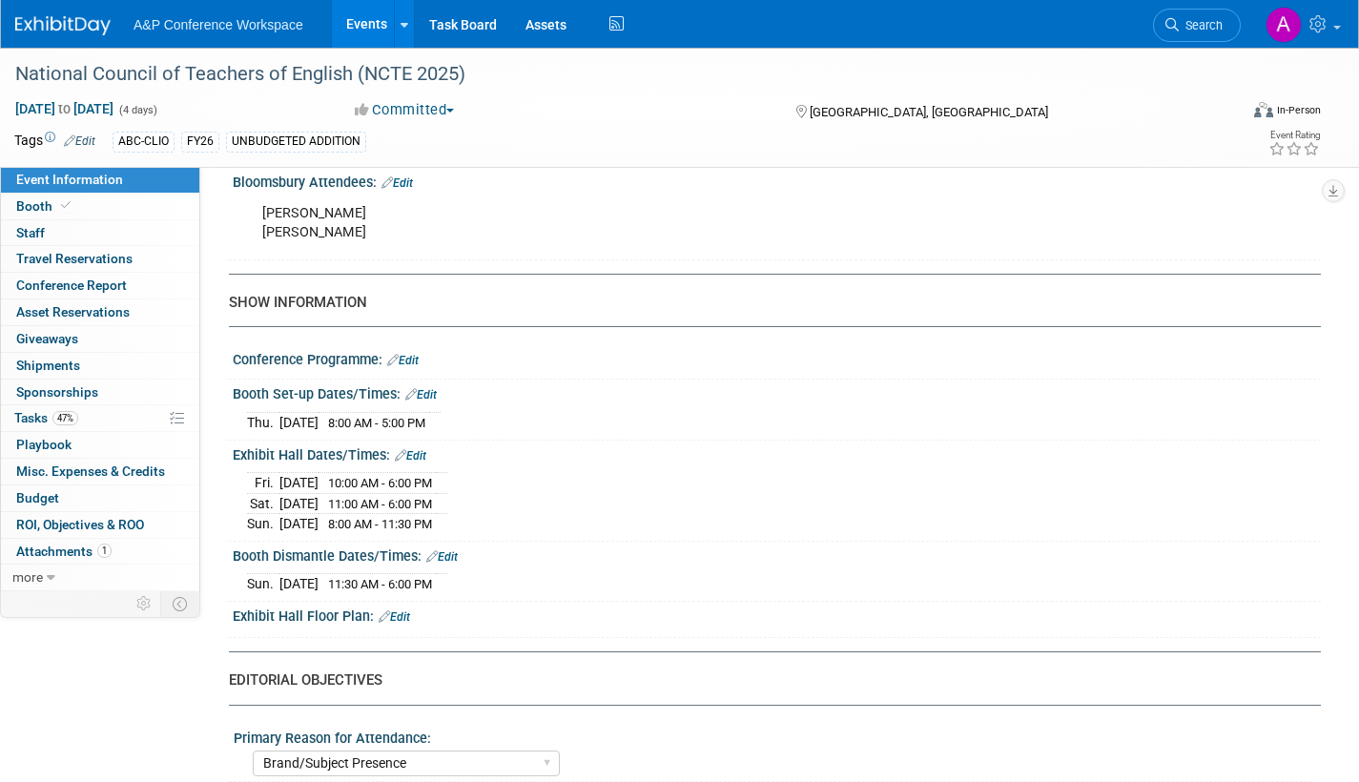
scroll to position [1430, 0]
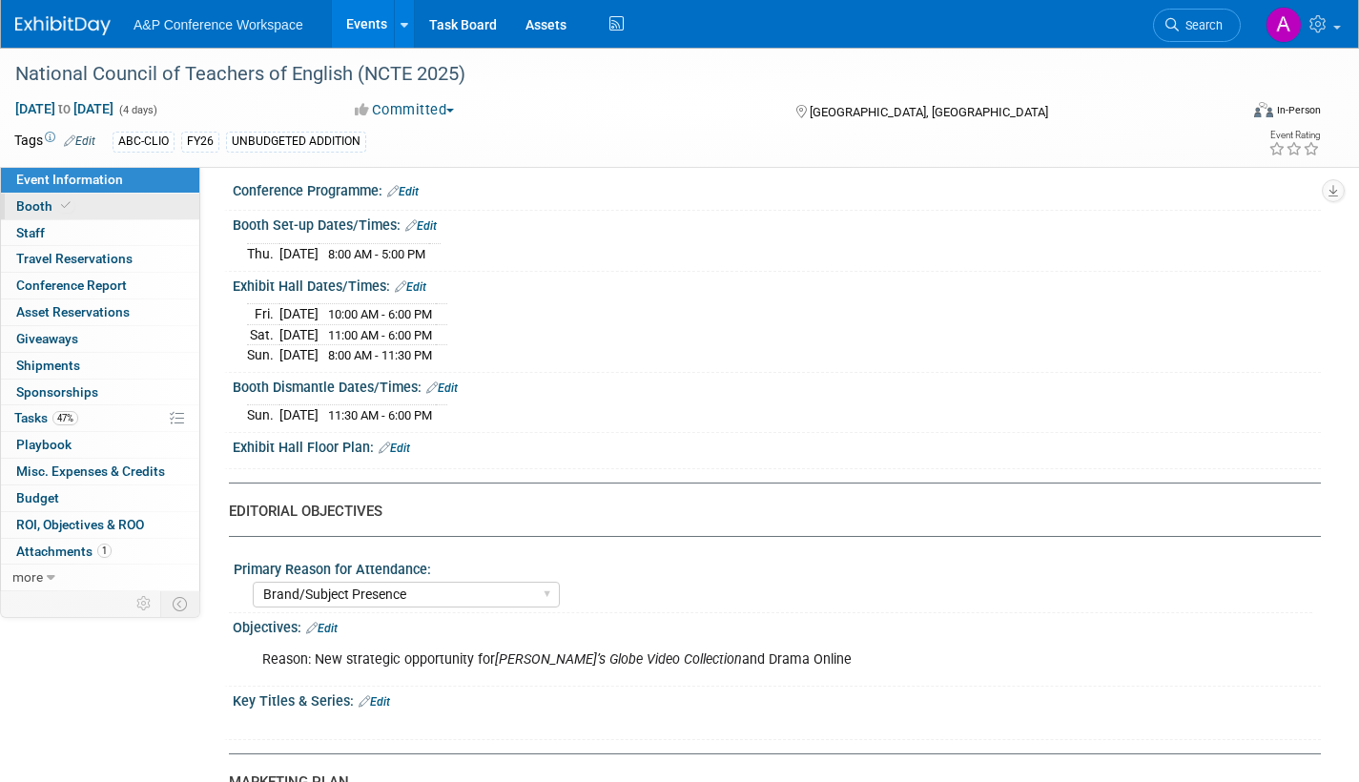
click at [47, 205] on span "Booth" at bounding box center [45, 205] width 58 height 15
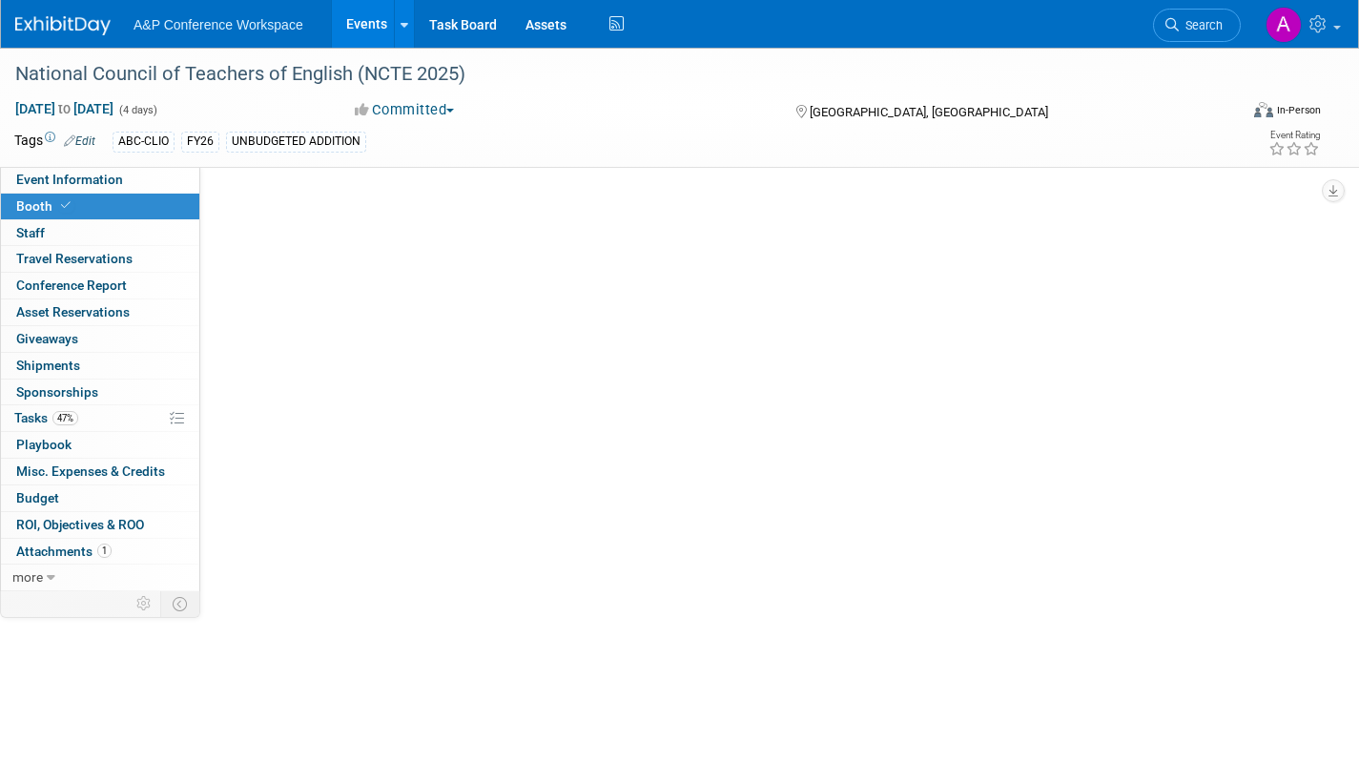
scroll to position [0, 0]
select select "CLDC - Digital/BDR"
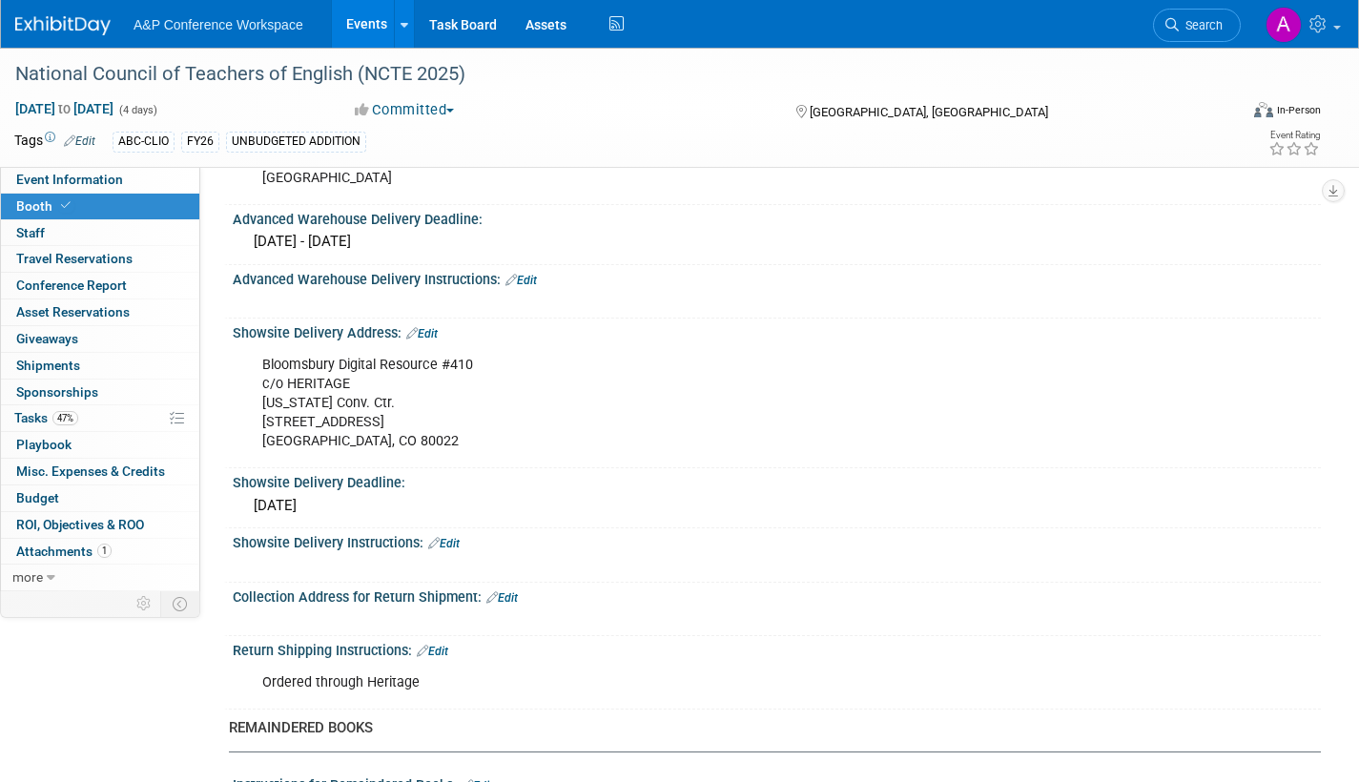
scroll to position [1144, 0]
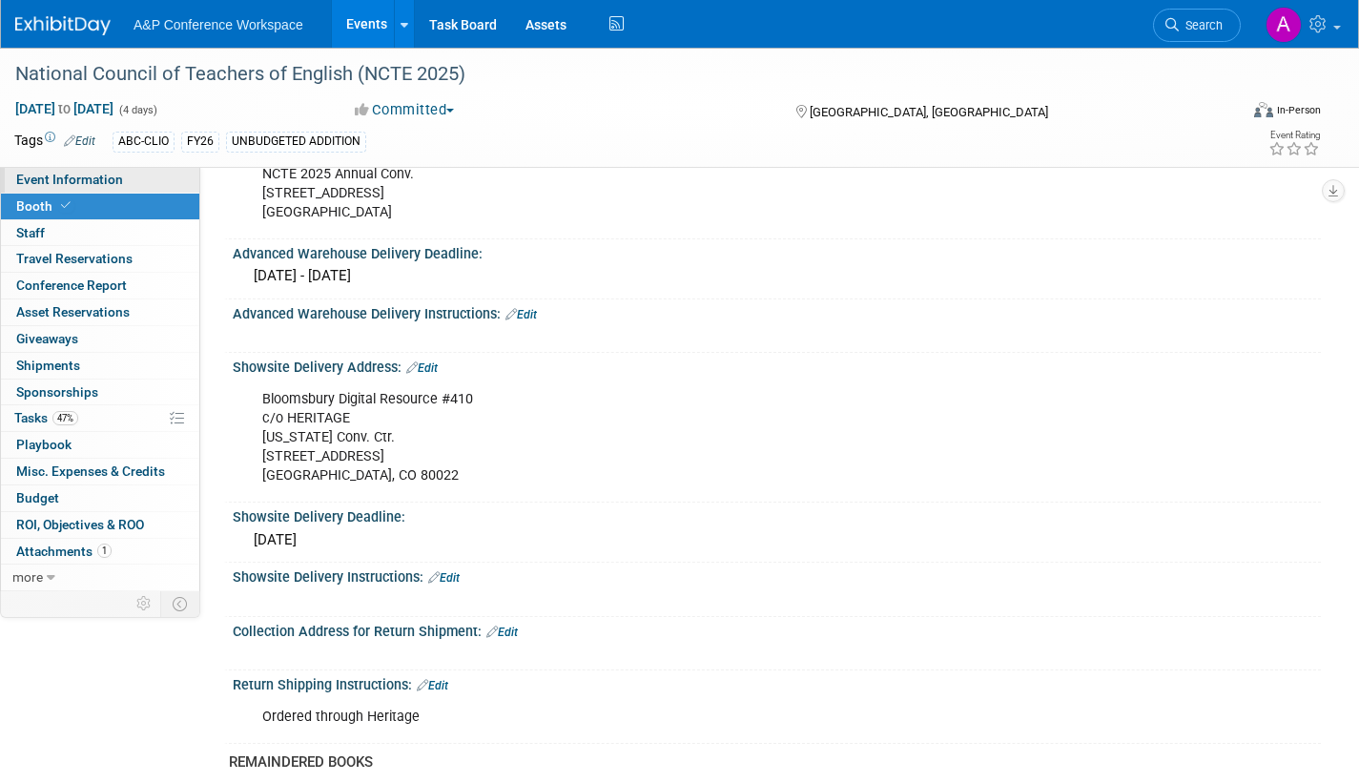
click at [108, 173] on span "Event Information" at bounding box center [69, 179] width 107 height 15
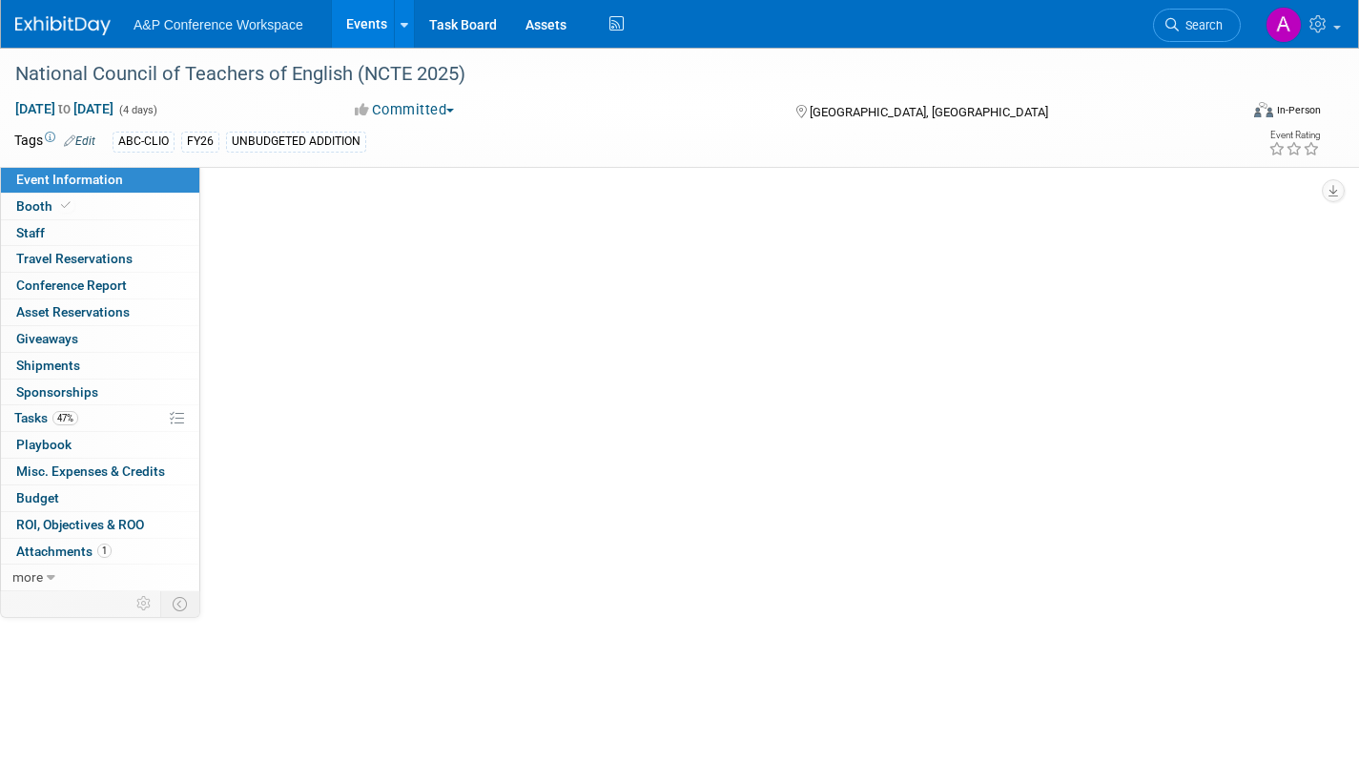
scroll to position [0, 0]
select select "Annual"
select select "Level 2"
select select "In-Person Booth"
select select "Schools"
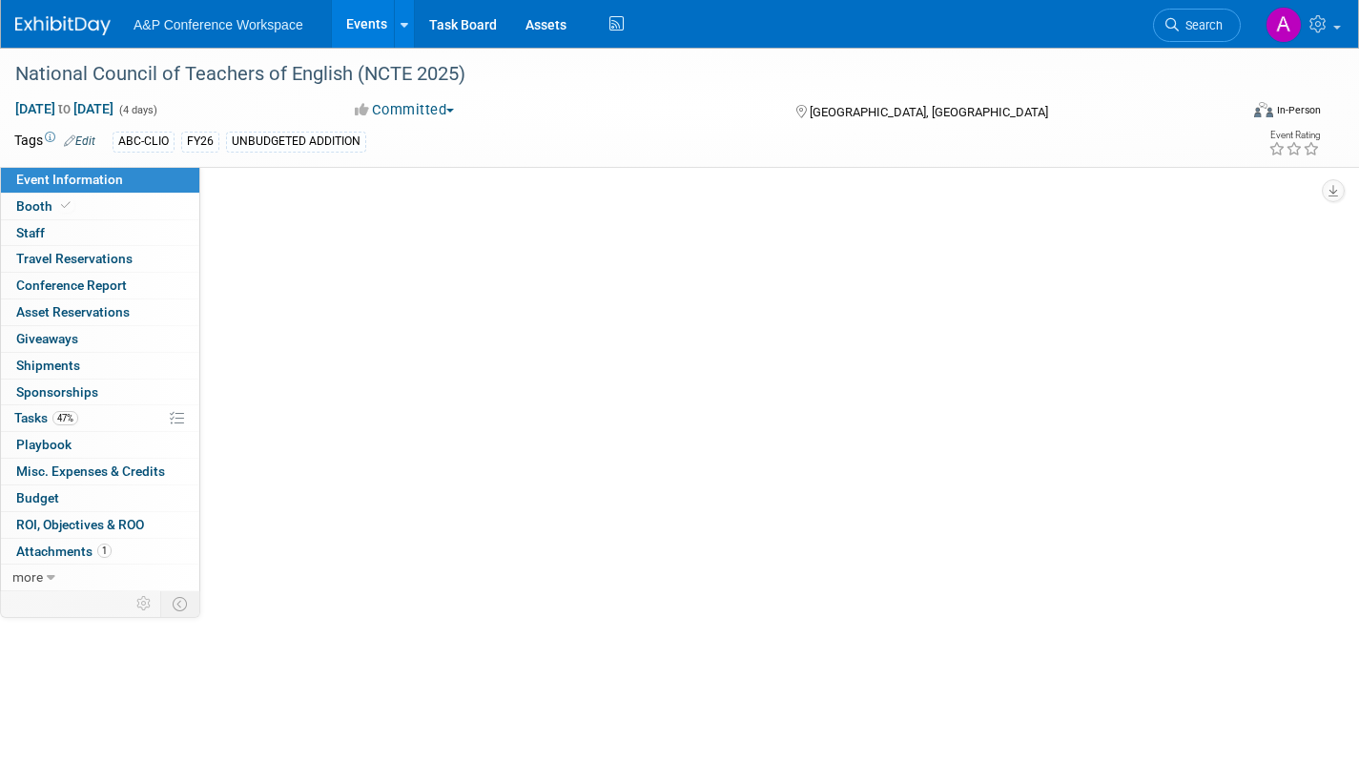
select select "Bloomsbury Digital Resources"
select select "[PERSON_NAME]"
select select "Brand/Subject Presence​"
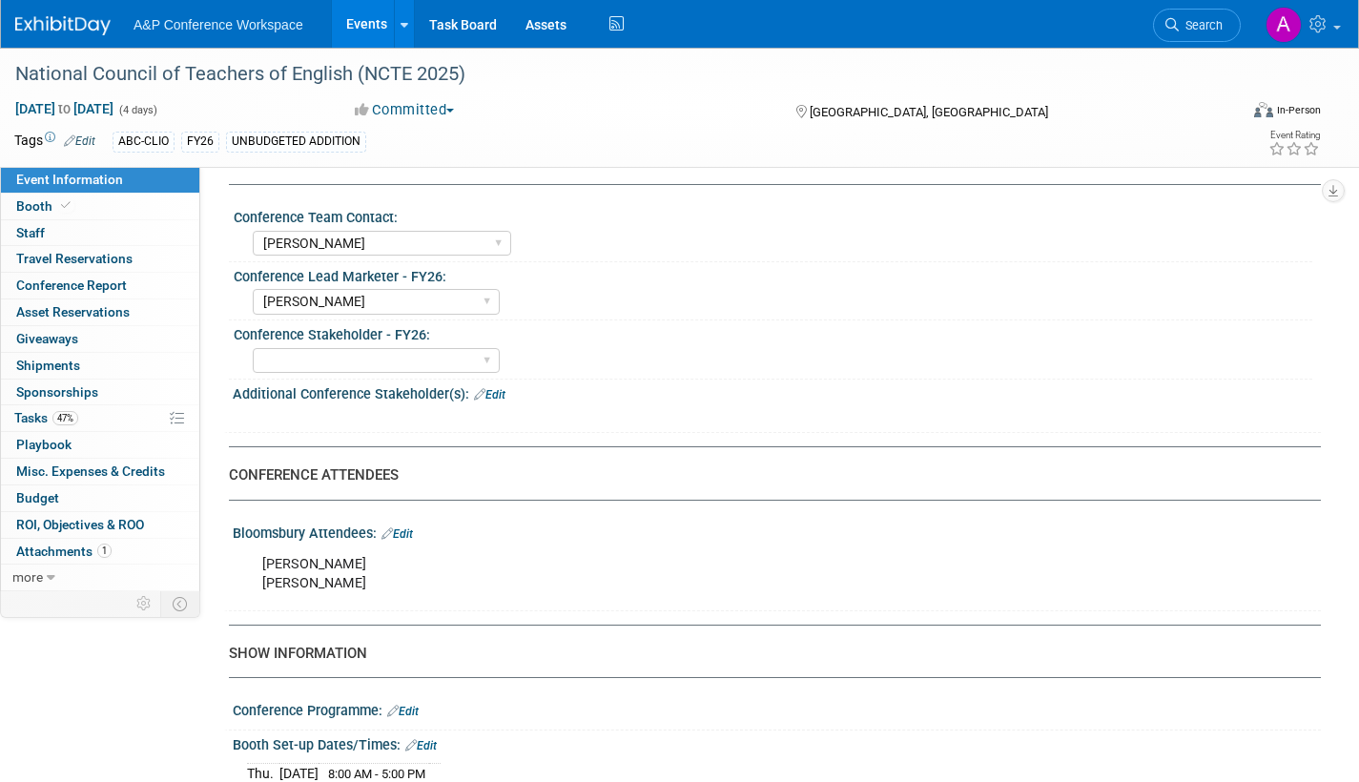
scroll to position [953, 0]
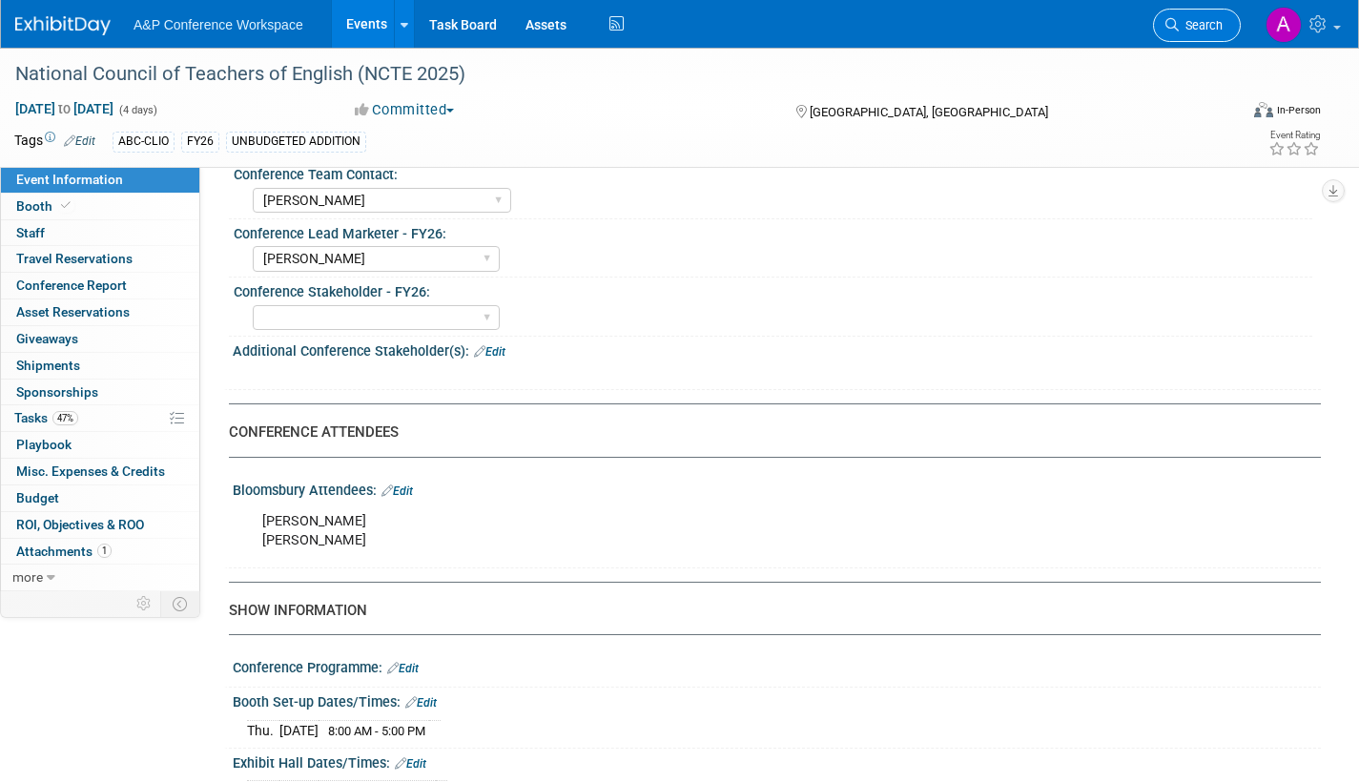
click at [1209, 24] on span "Search" at bounding box center [1200, 25] width 44 height 14
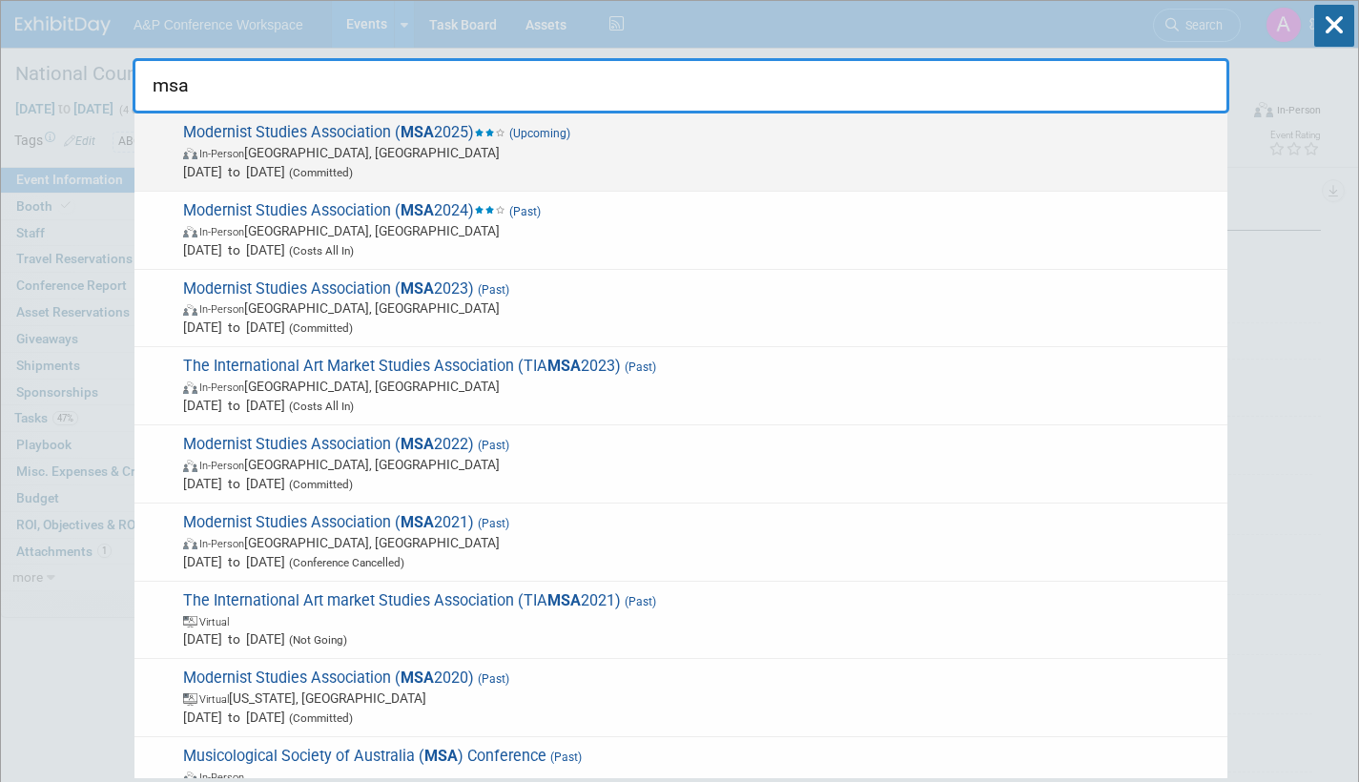
type input "msa"
click at [395, 139] on span "Modernist Studies Association ( MSA 2025) (Upcoming) In-Person Boston, MA Oct 9…" at bounding box center [697, 152] width 1040 height 58
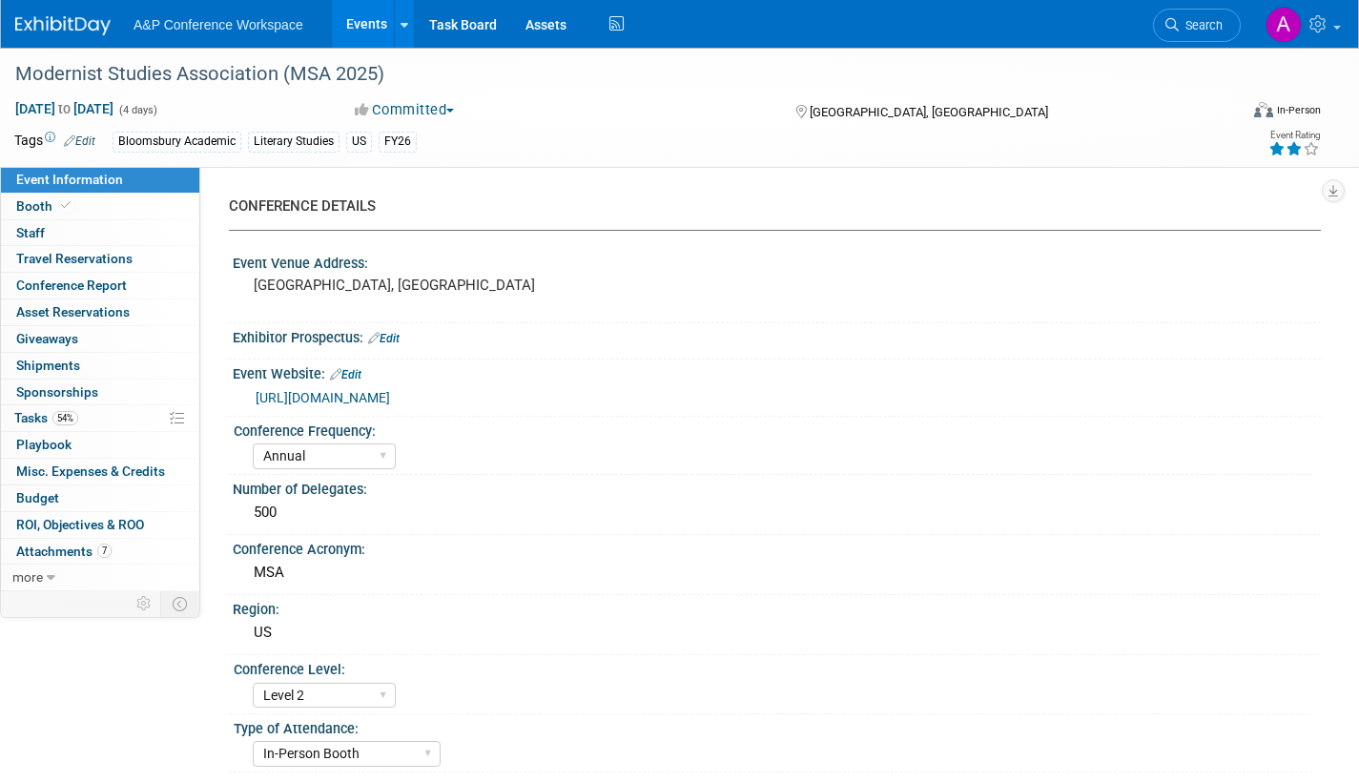
select select "Annual"
select select "Level 2"
select select "In-Person Booth"
select select "Literary Studies"
select select "Bloomsbury Academic"
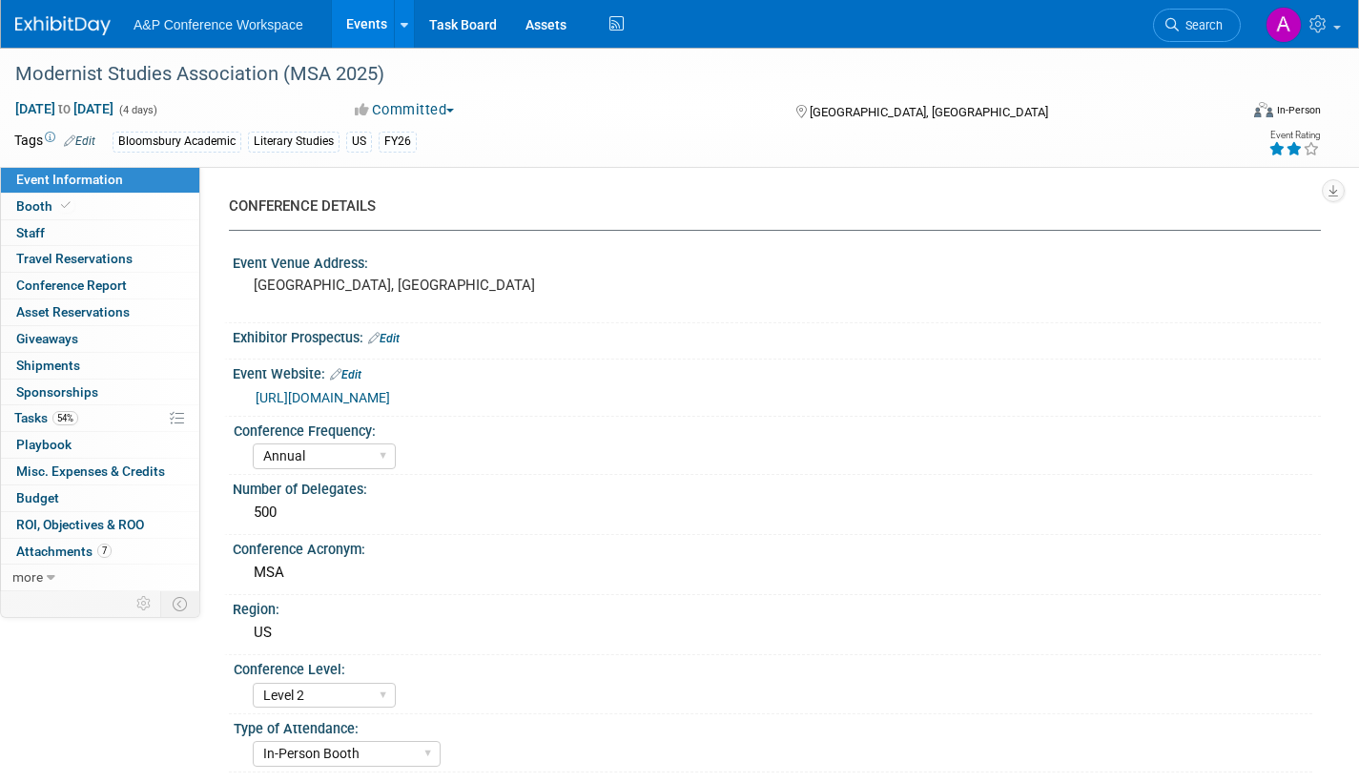
select select "[PERSON_NAME]"
select select "Brand/Subject Presence​"
click at [128, 194] on link "Booth" at bounding box center [100, 207] width 198 height 26
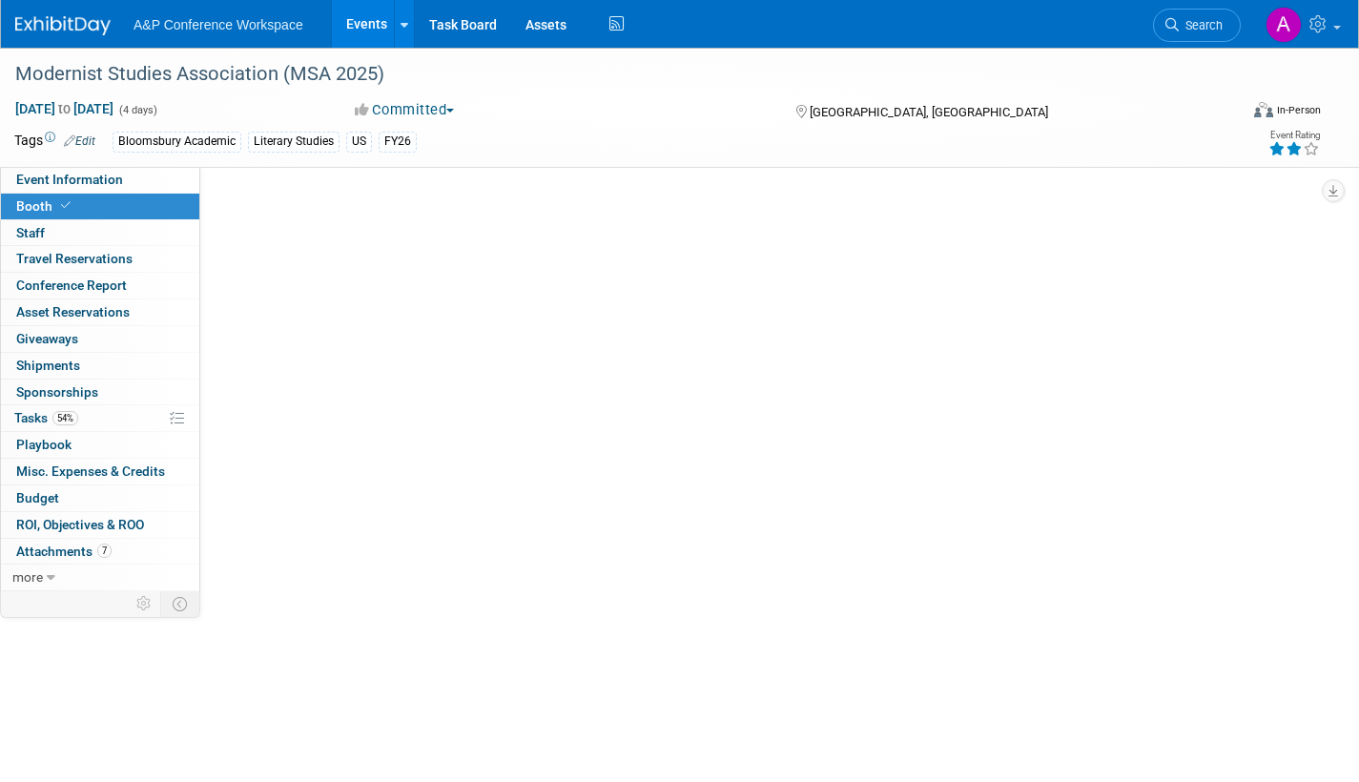
select select "CUAP"
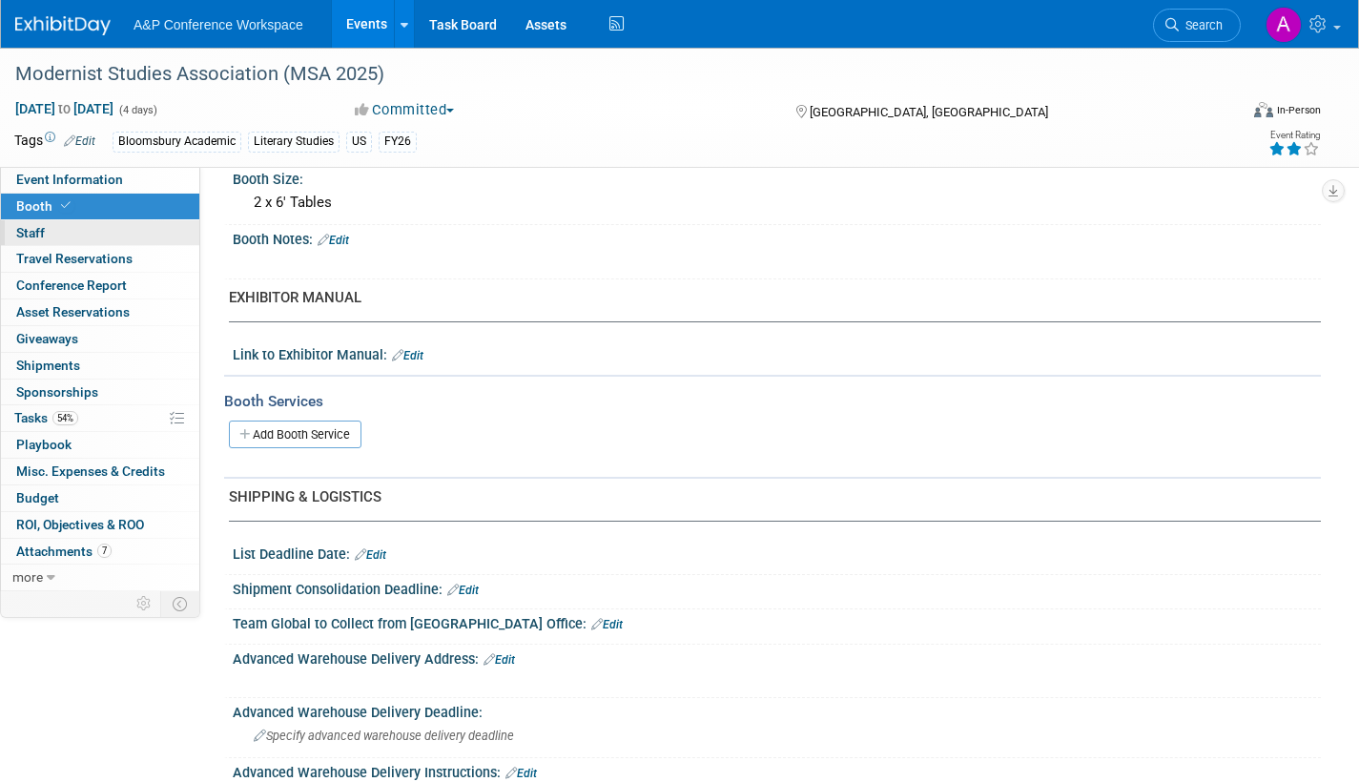
scroll to position [277, 0]
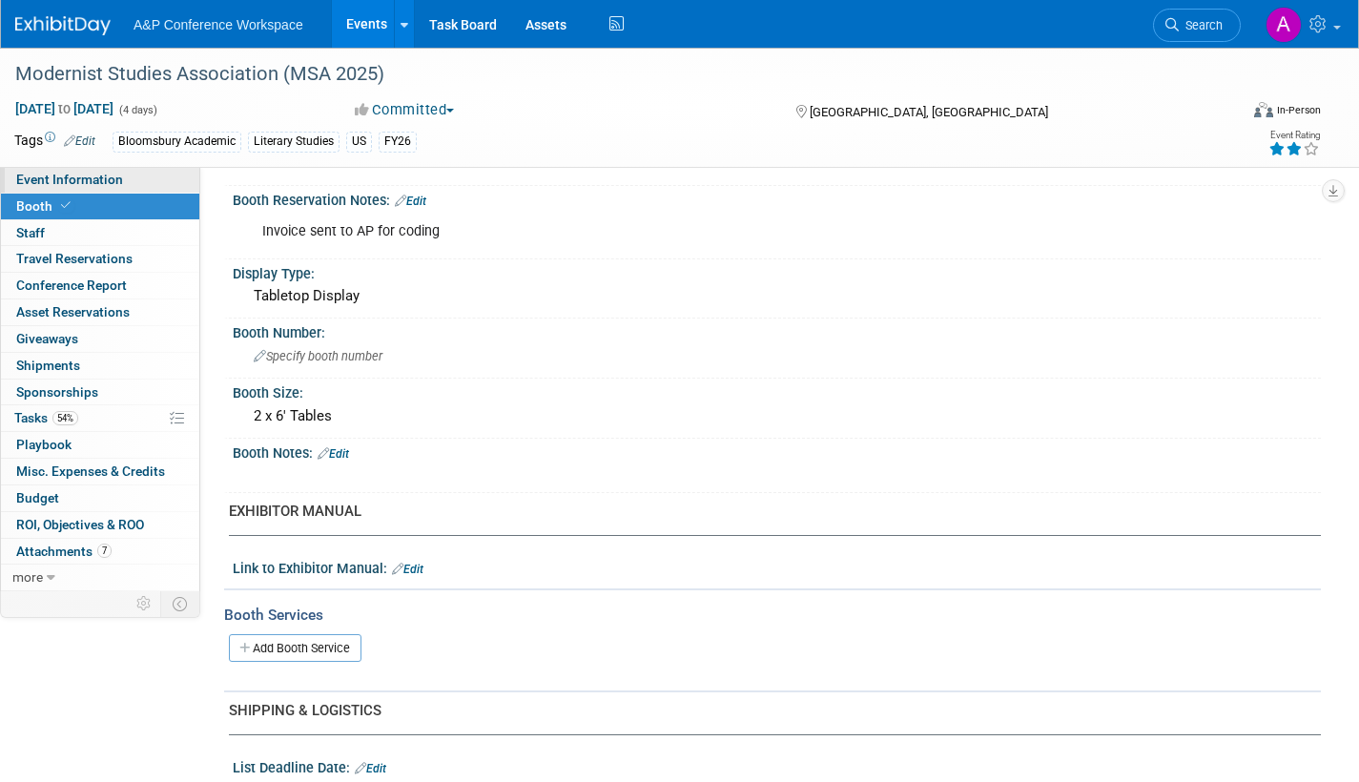
click at [80, 179] on span "Event Information" at bounding box center [69, 179] width 107 height 15
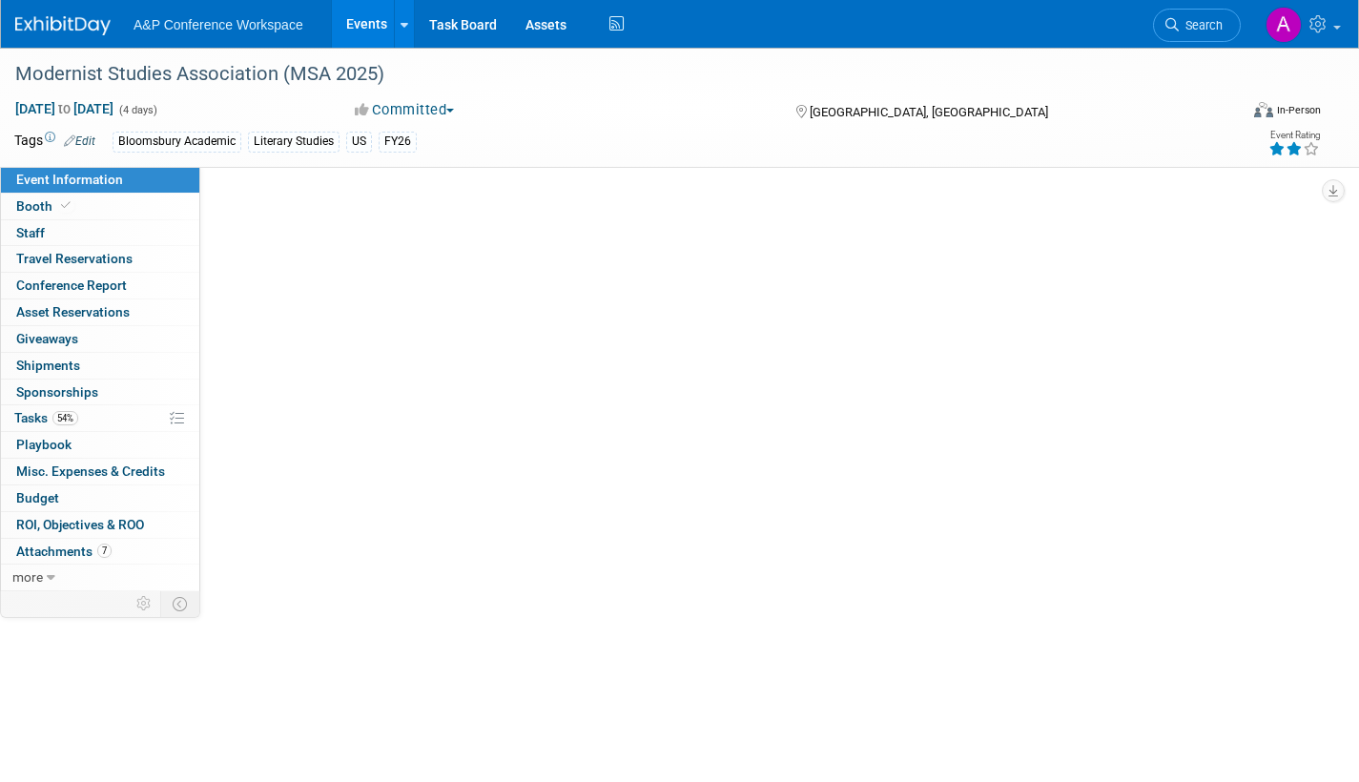
scroll to position [0, 0]
select select "Annual"
select select "Level 2"
select select "In-Person Booth"
select select "Literary Studies"
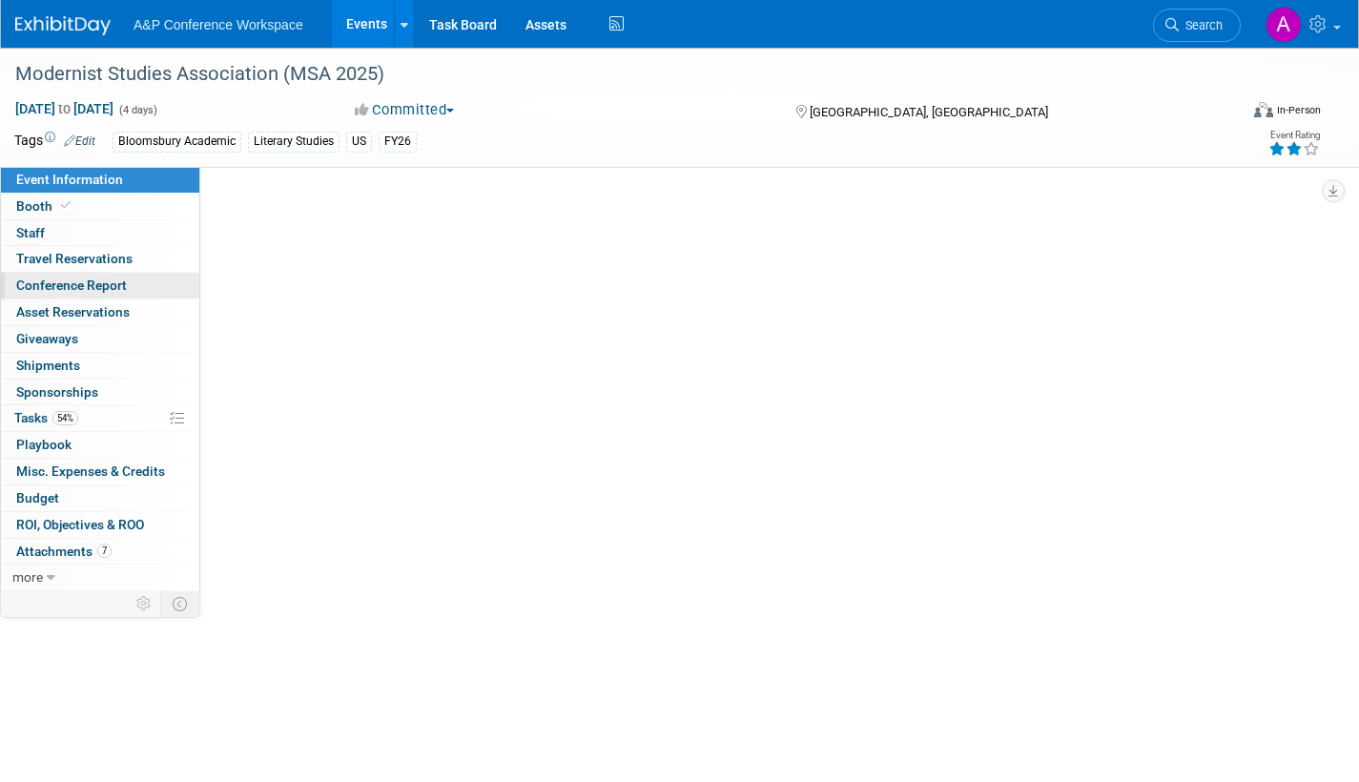
select select "Bloomsbury Academic"
select select "[PERSON_NAME]"
select select "Brand/Subject Presence​"
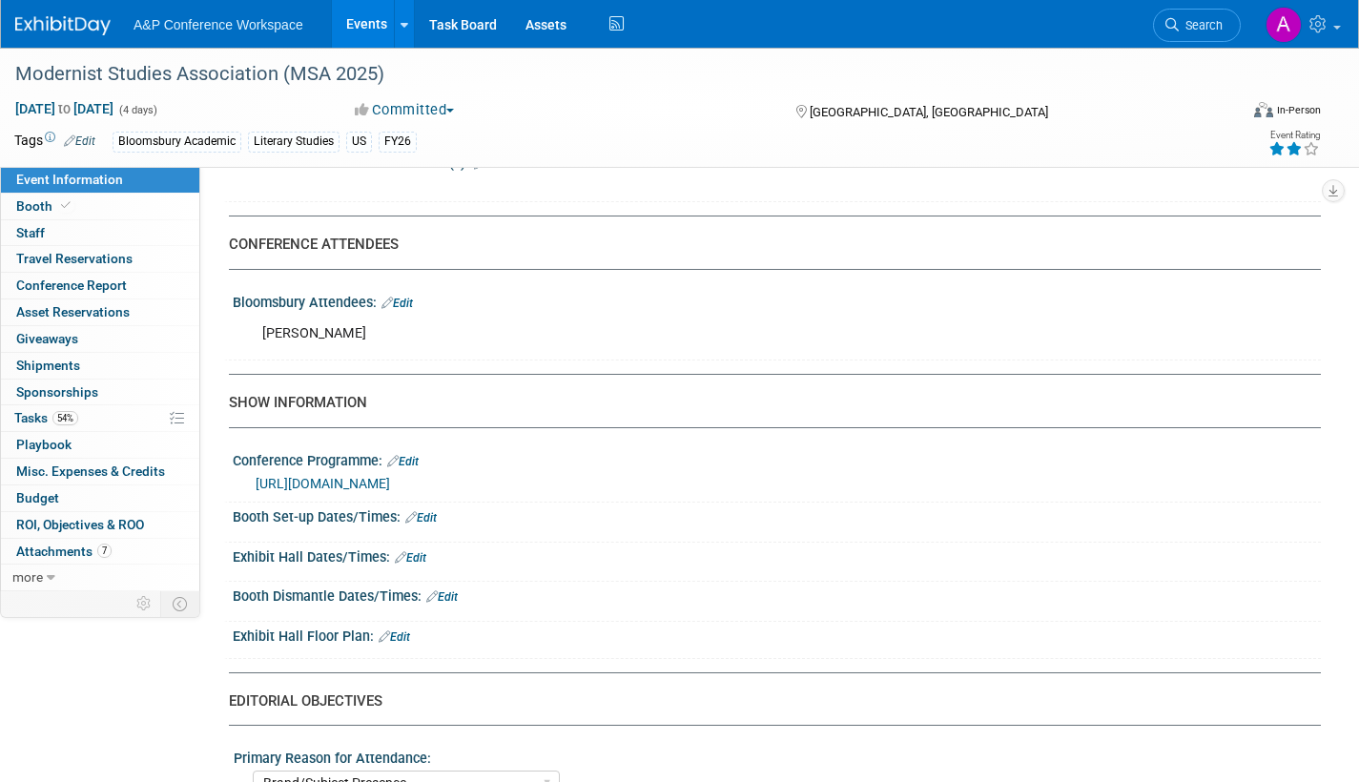
scroll to position [1144, 0]
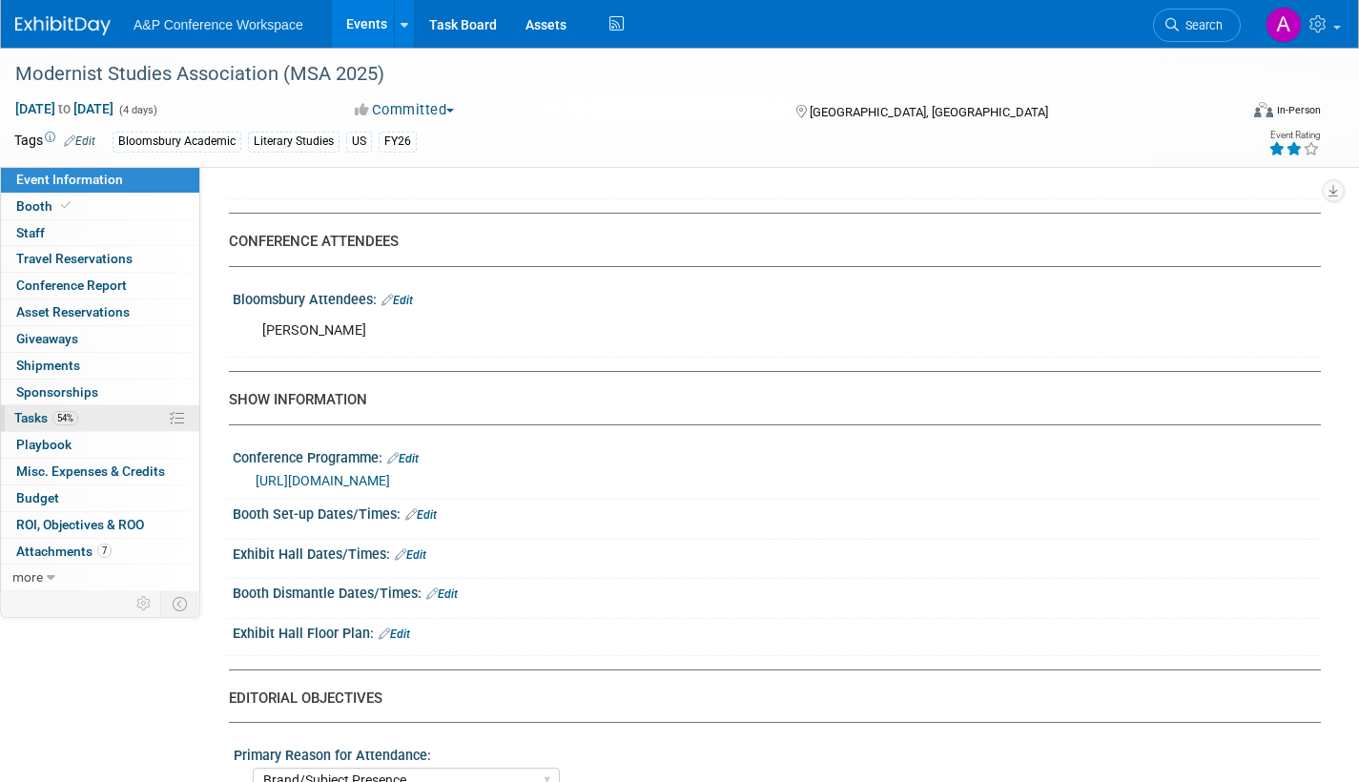
click at [32, 414] on span "Tasks 54%" at bounding box center [46, 417] width 64 height 15
